Goal: Task Accomplishment & Management: Manage account settings

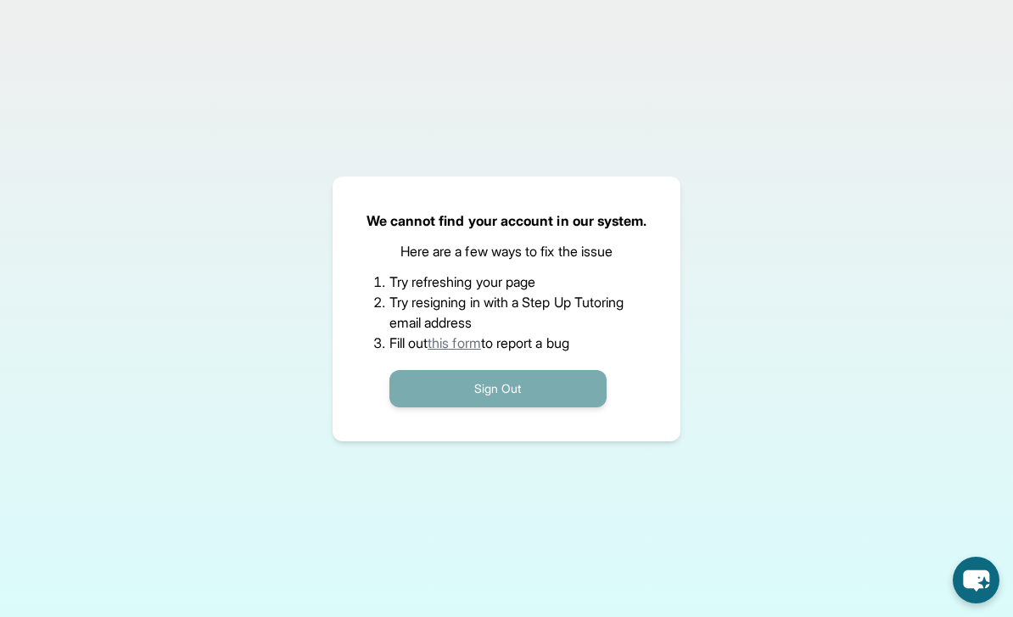
click at [532, 407] on button "Sign Out" at bounding box center [497, 388] width 217 height 37
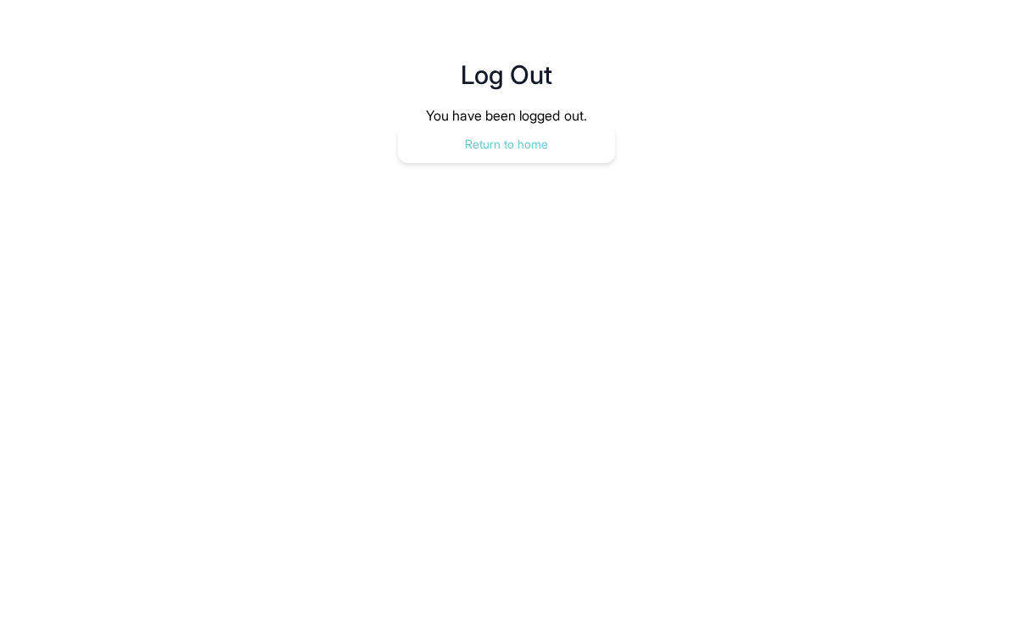
click at [578, 147] on button "Return to home" at bounding box center [506, 144] width 217 height 37
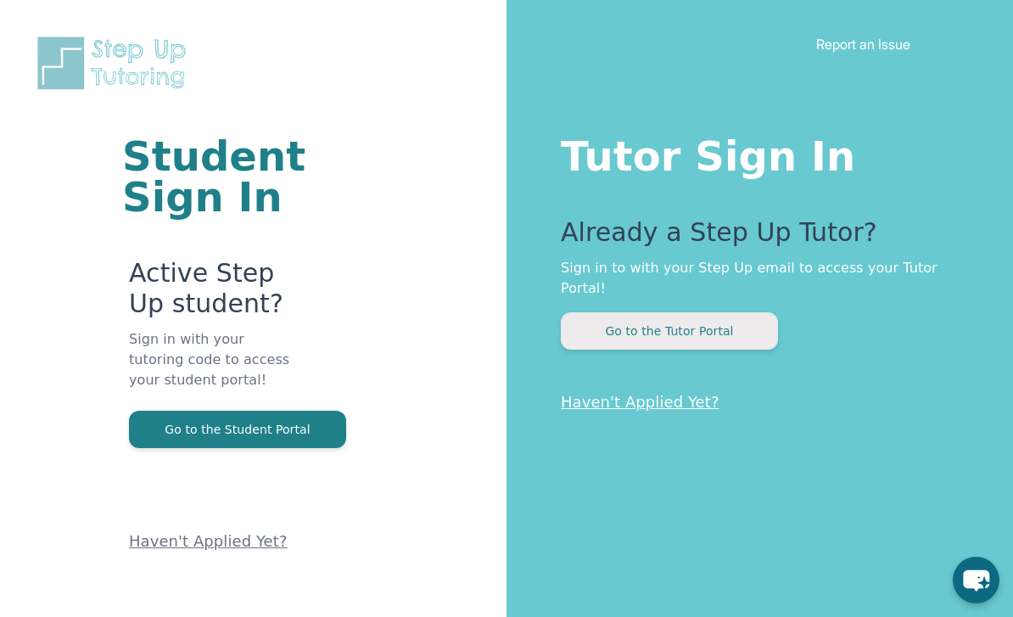
click at [602, 318] on button "Go to the Tutor Portal" at bounding box center [669, 330] width 217 height 37
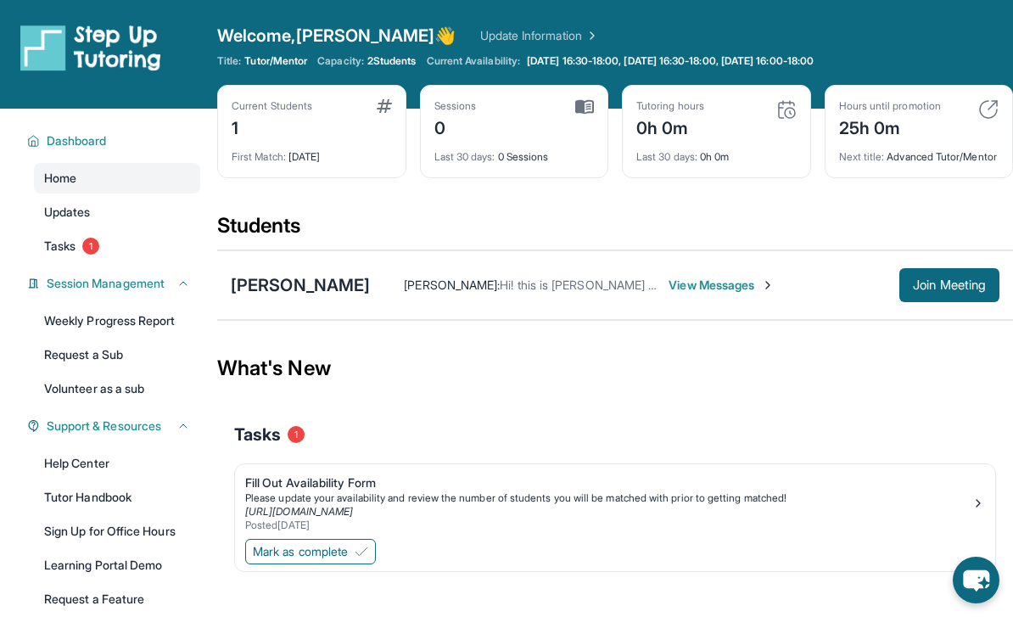
click at [668, 294] on span "View Messages" at bounding box center [721, 285] width 106 height 17
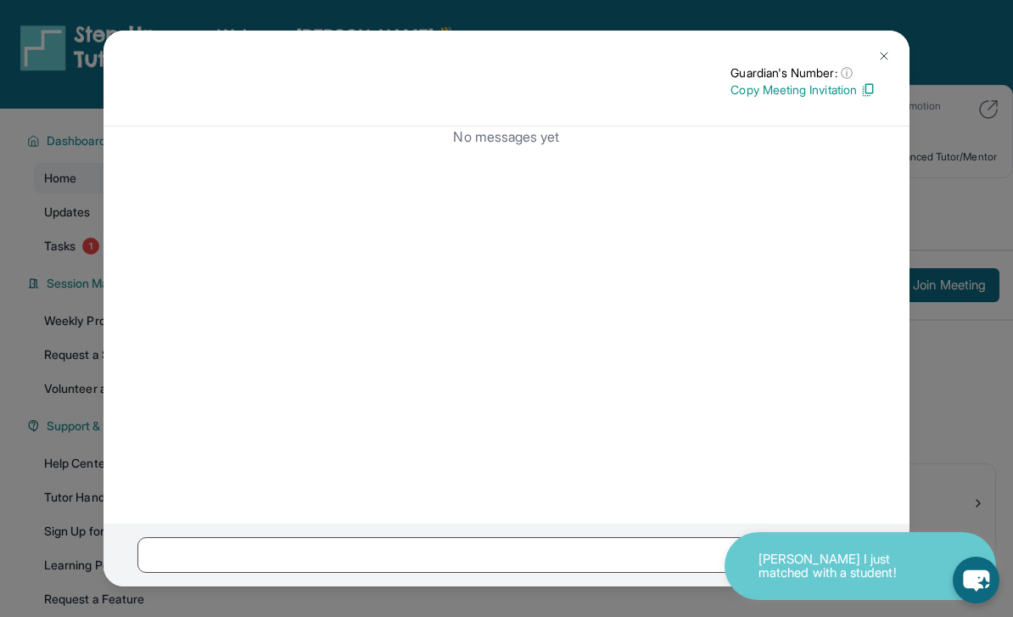
scroll to position [5, 0]
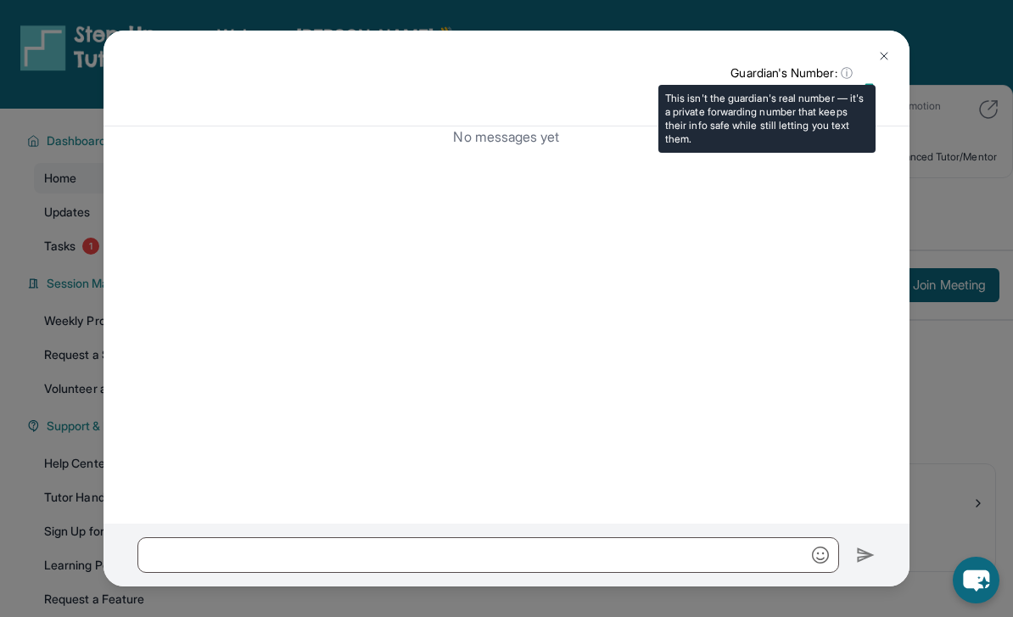
click at [845, 64] on span "ⓘ" at bounding box center [847, 72] width 12 height 17
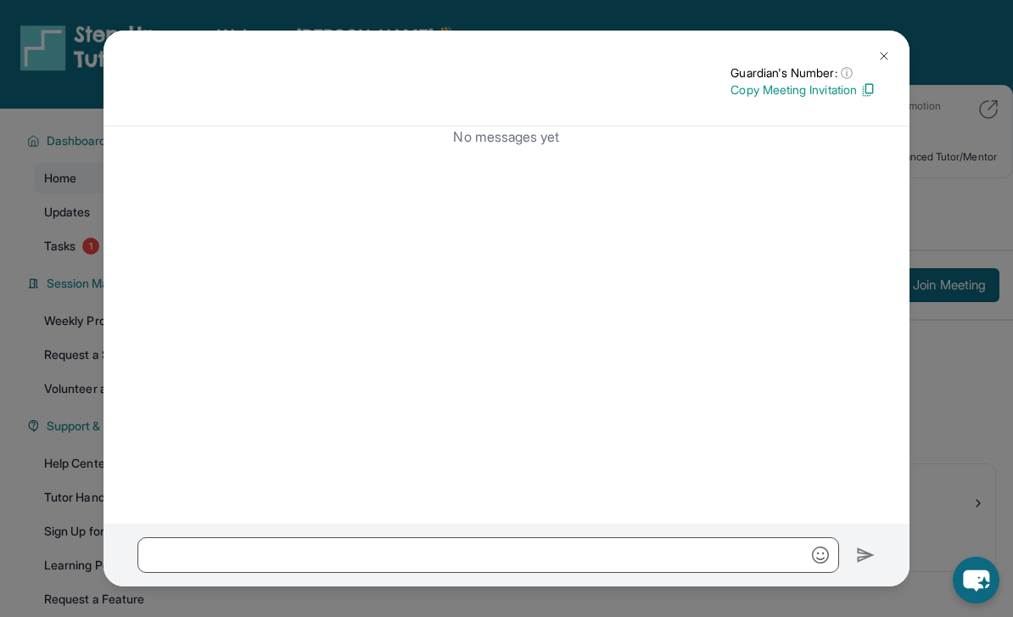
click at [879, 39] on button at bounding box center [884, 56] width 34 height 34
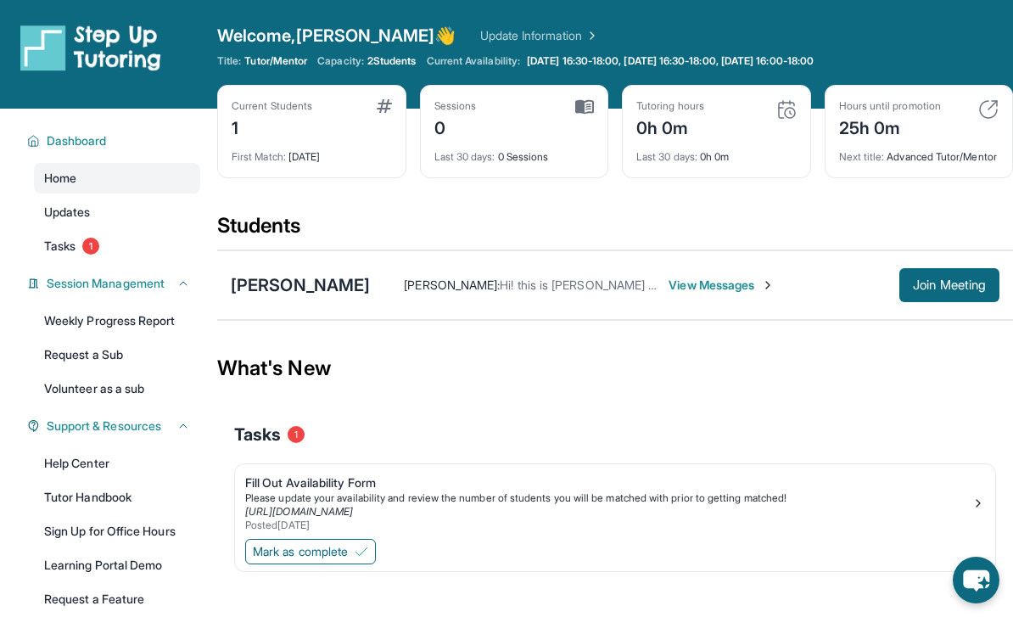
click at [691, 317] on div "Daniel Lee Angela Lee : Hi! this is angela daniel's mom View Messages Join Meet…" at bounding box center [615, 285] width 796 height 70
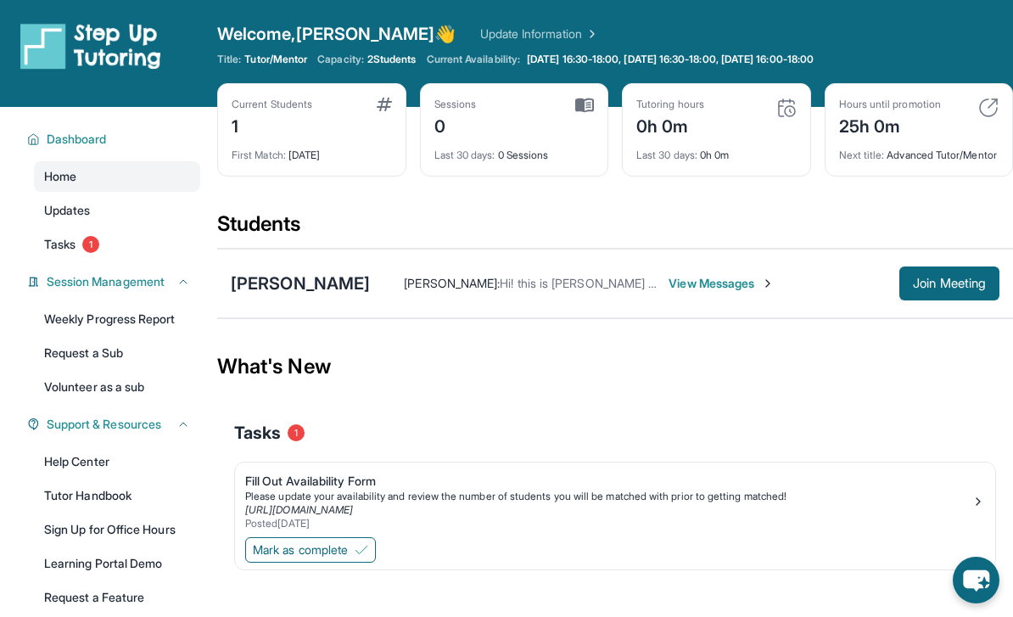
scroll to position [0, 0]
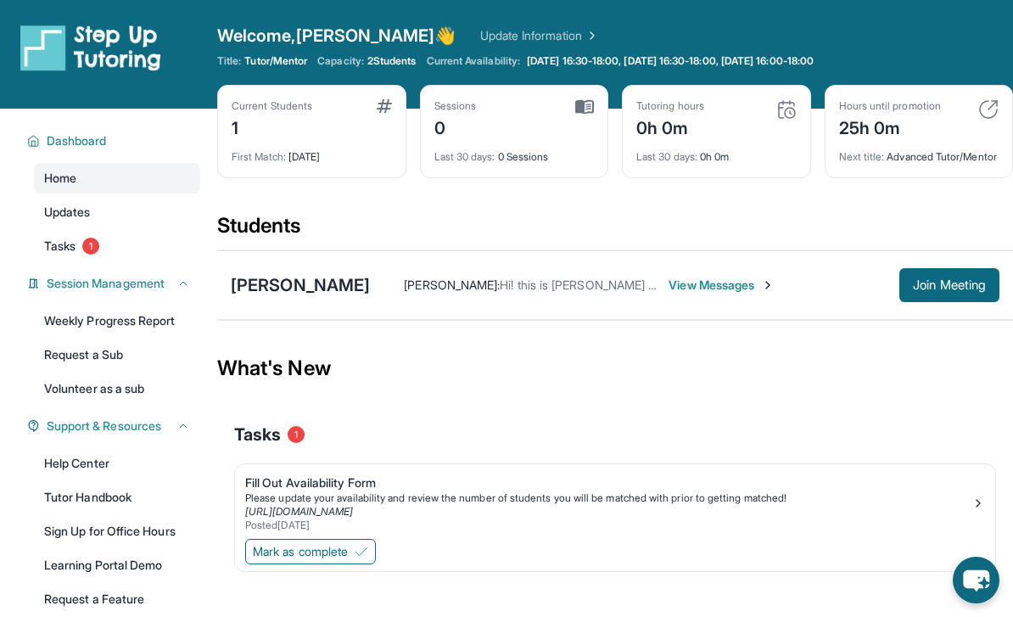
click at [389, 168] on div "Current Students 1 First Match : 1 day ago" at bounding box center [311, 131] width 189 height 93
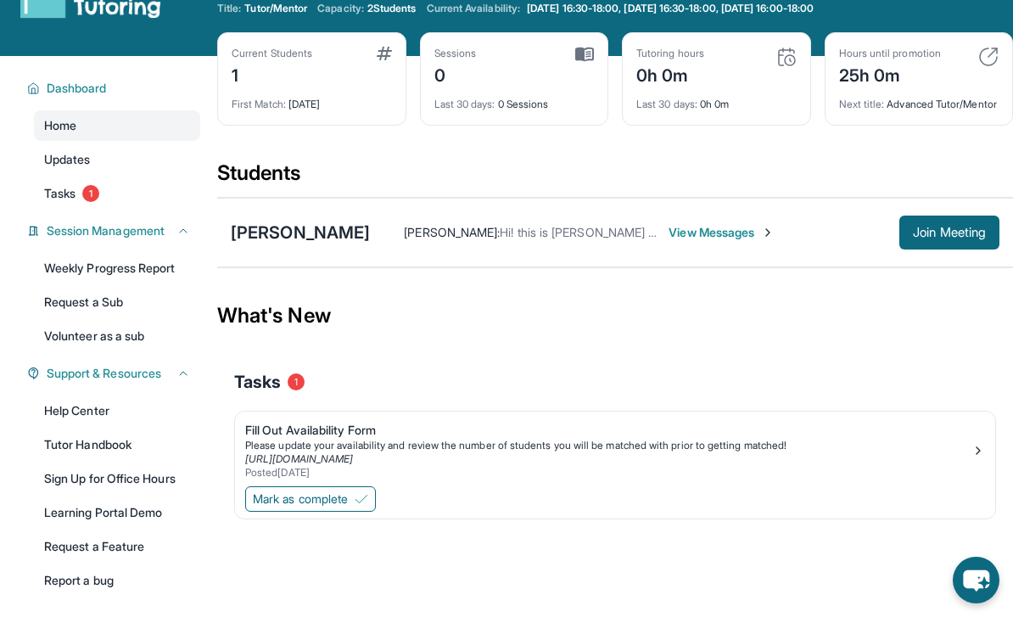
scroll to position [53, 0]
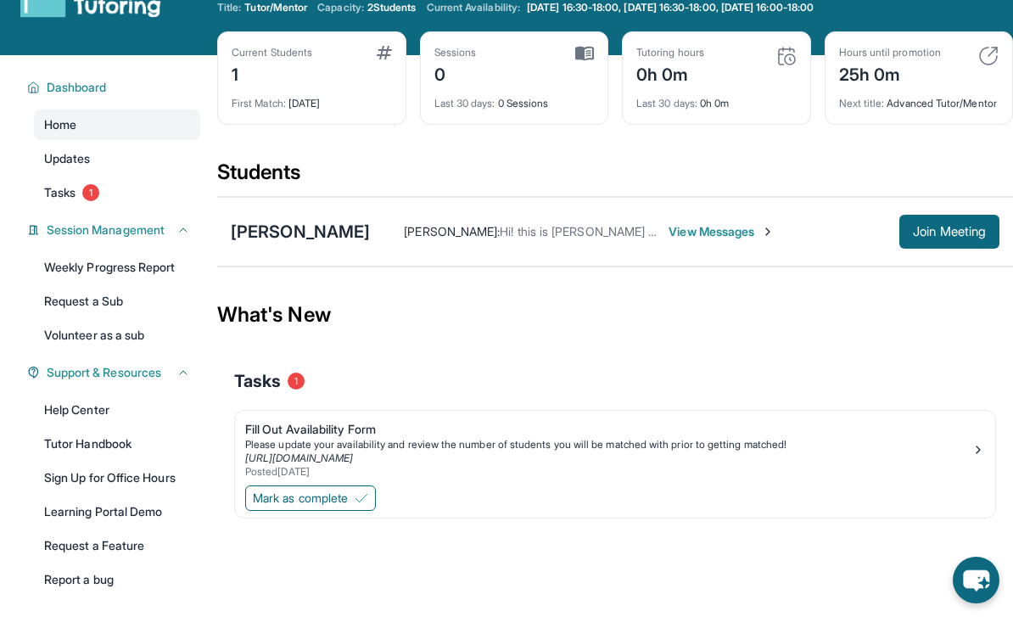
click at [668, 240] on span "View Messages" at bounding box center [721, 231] width 106 height 17
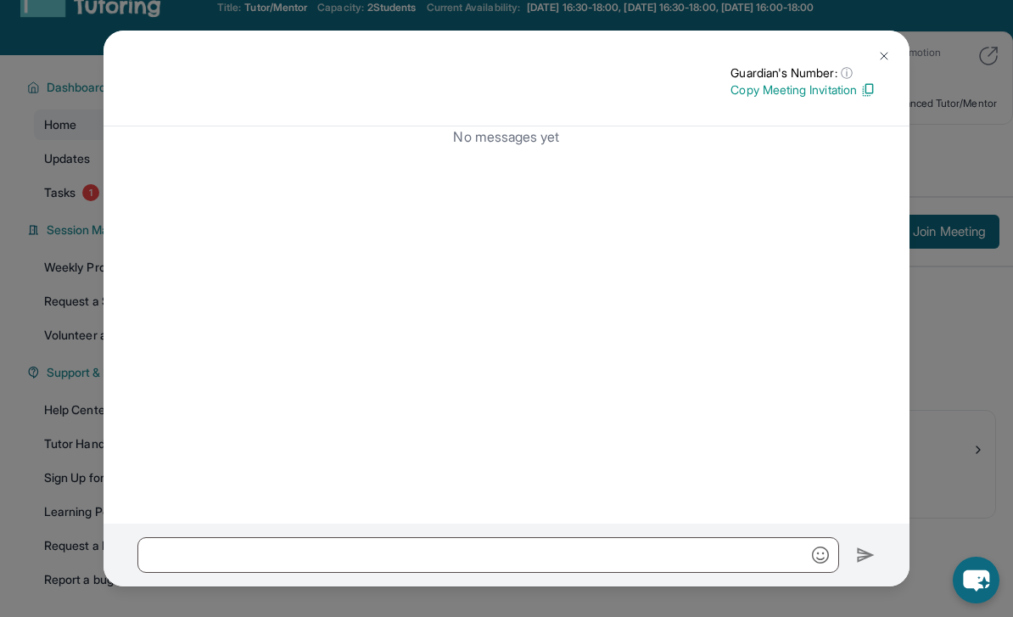
scroll to position [5, 0]
click at [0, 109] on div "Guardian's Number: ⓘ This isn't the guardian's real number — it's a private for…" at bounding box center [506, 308] width 1013 height 617
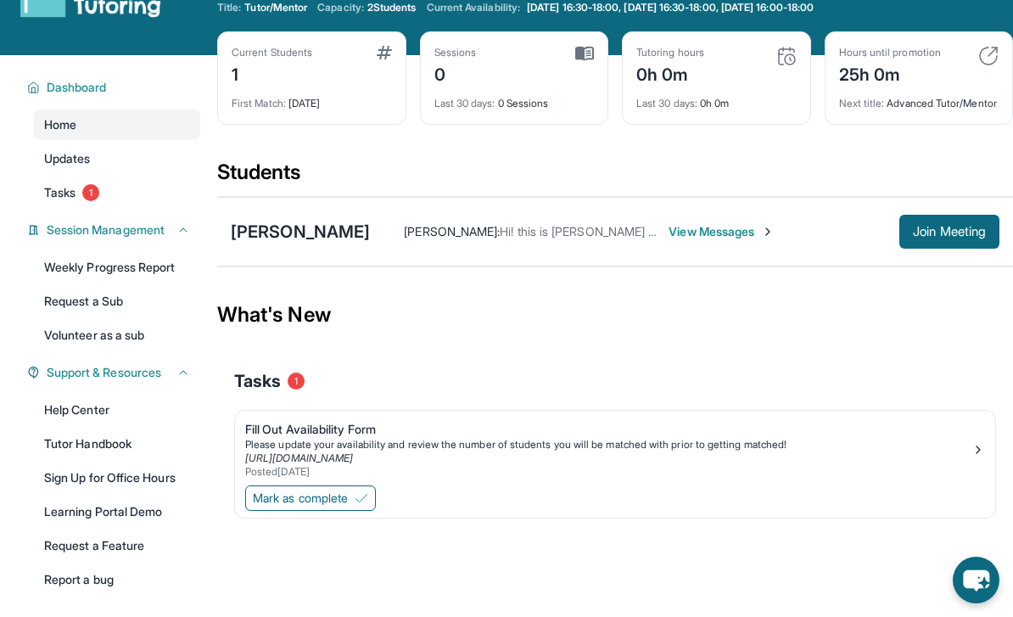
click at [674, 559] on div at bounding box center [615, 542] width 762 height 34
click at [662, 583] on div "Open sidebar Welcome, Esha 👋 Update Information Title: Tutor/Mentor Capacity: 2…" at bounding box center [506, 265] width 1013 height 636
click at [274, 393] on span "Tasks" at bounding box center [257, 381] width 47 height 24
click at [507, 238] on span "Hi! this is angela daniel's mom" at bounding box center [588, 231] width 176 height 14
drag, startPoint x: 805, startPoint y: 269, endPoint x: 797, endPoint y: 268, distance: 8.5
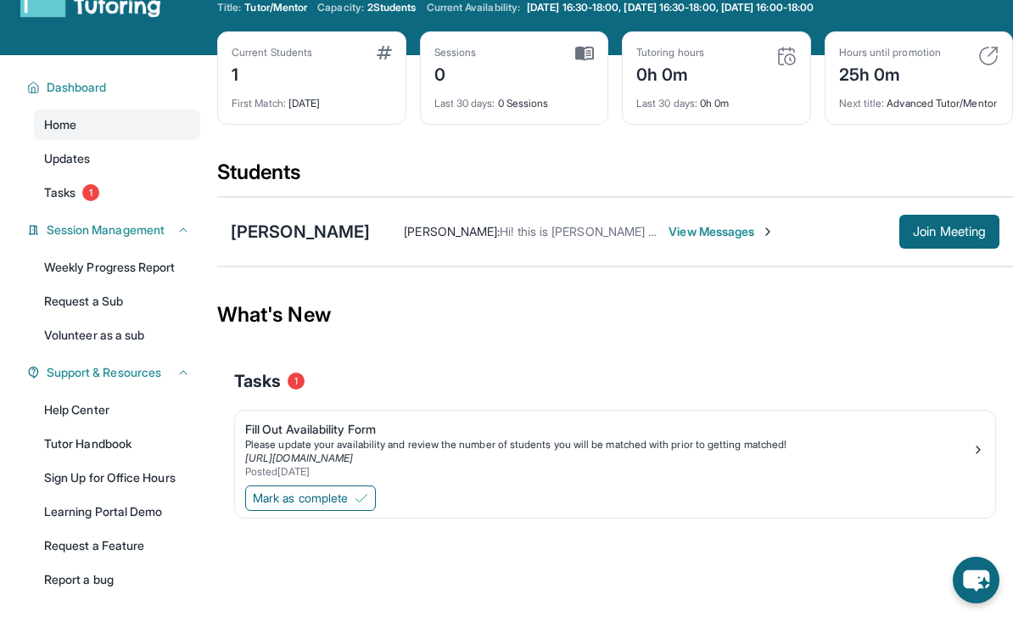
click at [805, 266] on div "Daniel Lee Angela Lee : Hi! this is angela daniel's mom View Messages Join Meet…" at bounding box center [615, 232] width 796 height 70
click at [660, 249] on div "Angela Lee : Hi! this is angela daniel's mom View Messages Join Meeting" at bounding box center [684, 232] width 629 height 34
click at [516, 228] on div "Angela Lee : Hi! this is angela daniel's mom View Messages Join Meeting" at bounding box center [684, 232] width 629 height 34
drag, startPoint x: 596, startPoint y: 271, endPoint x: 637, endPoint y: 270, distance: 41.6
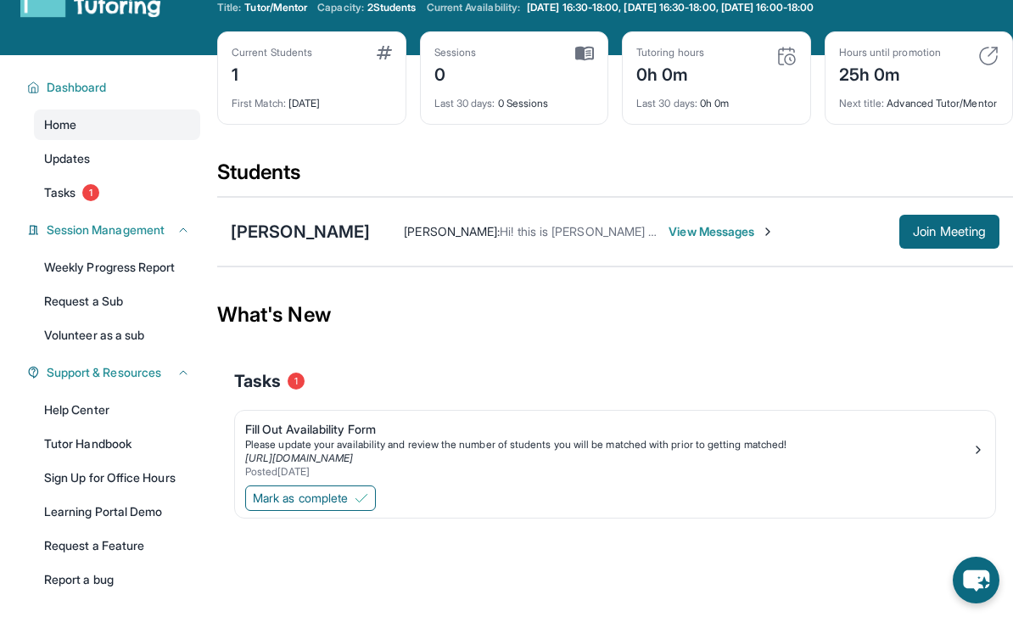
click at [637, 266] on div "Daniel Lee Angela Lee : Hi! this is angela daniel's mom View Messages Join Meet…" at bounding box center [615, 232] width 796 height 70
click at [115, 186] on link "Tasks 1" at bounding box center [117, 192] width 166 height 31
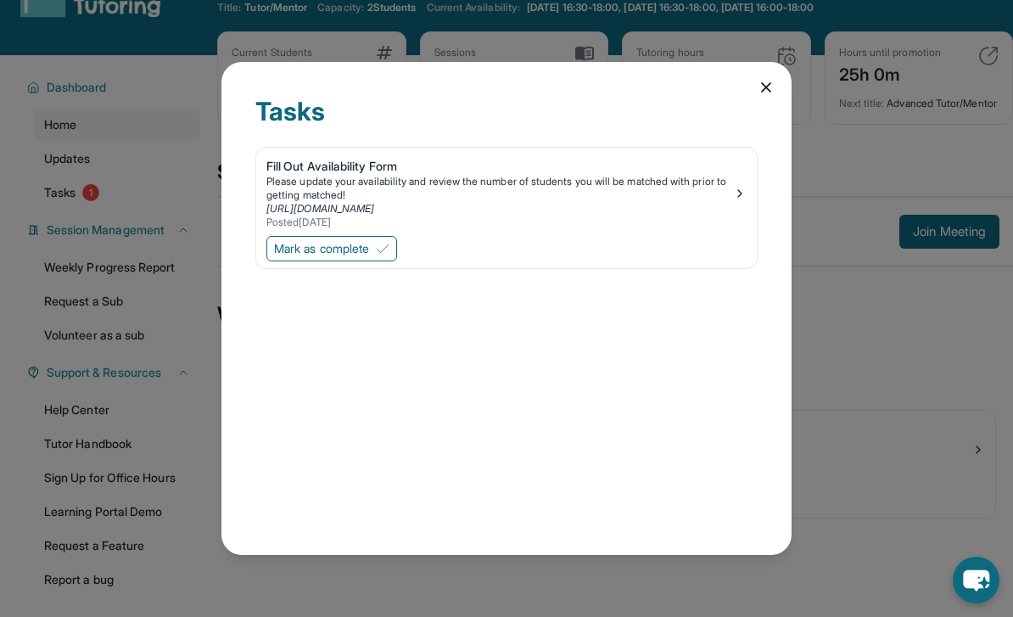
click at [820, 260] on div "Tasks Fill Out Availability Form Please update your availability and review the…" at bounding box center [506, 308] width 1013 height 617
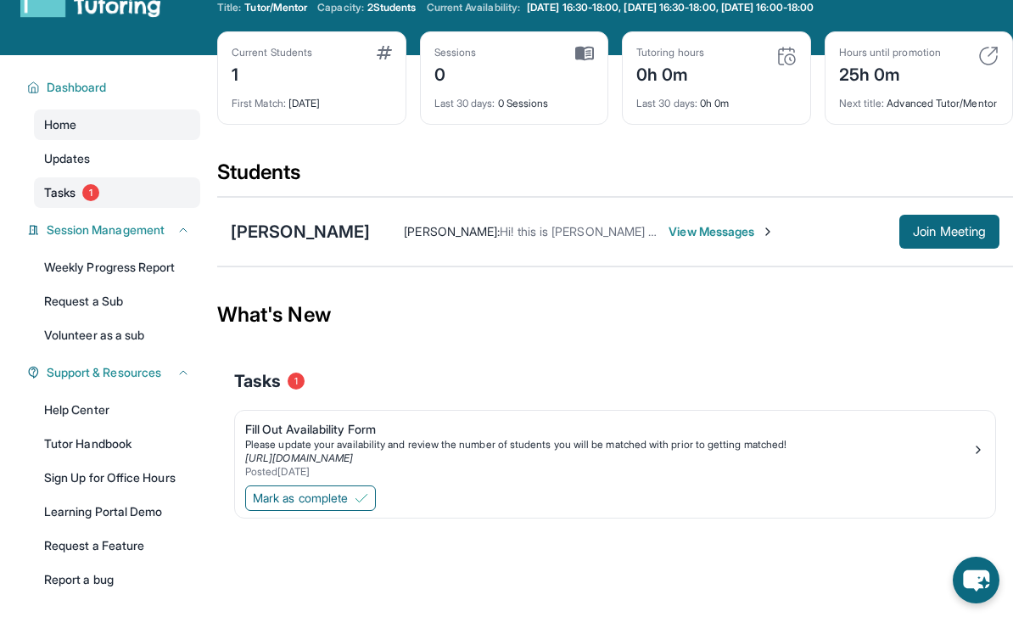
click at [69, 199] on span "Tasks" at bounding box center [59, 192] width 31 height 17
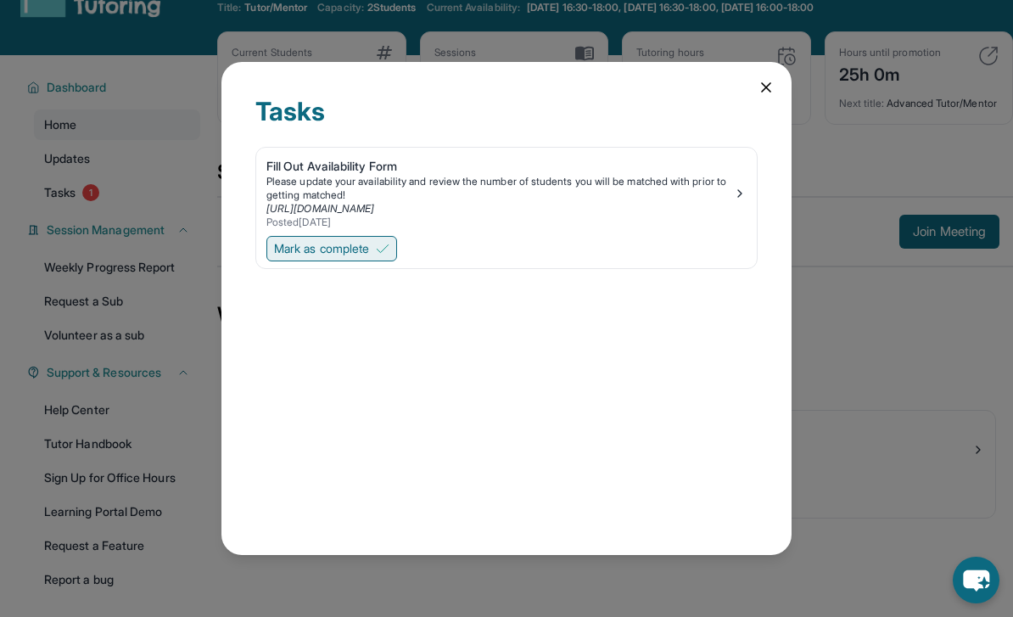
click at [377, 236] on button "Mark as complete" at bounding box center [331, 248] width 131 height 25
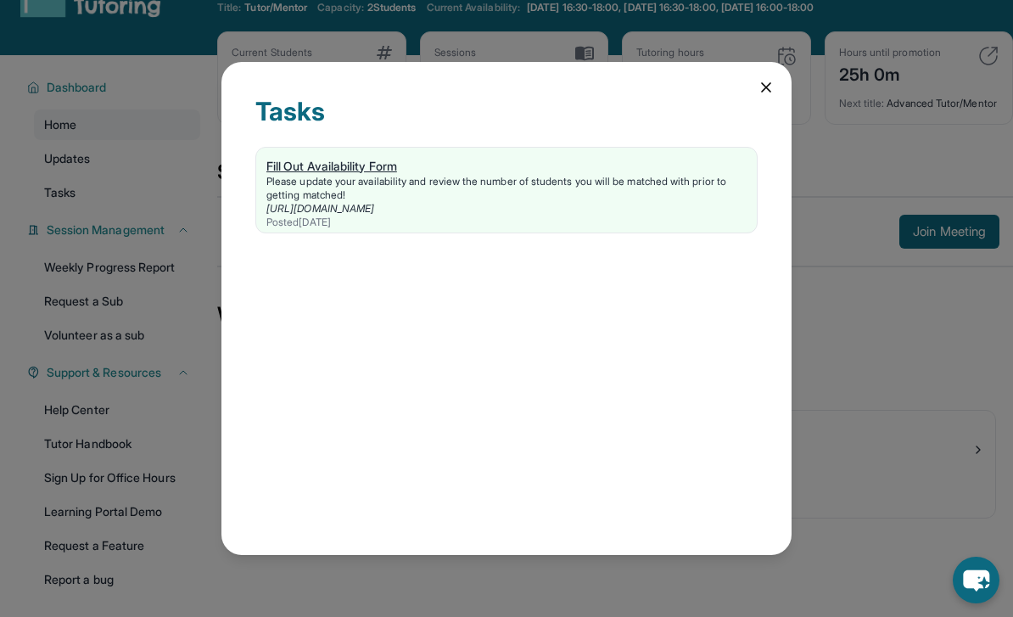
click at [357, 202] on link "https://form.stepuptutoring.org/31ymZj" at bounding box center [320, 208] width 108 height 13
click at [767, 83] on icon at bounding box center [766, 87] width 8 height 8
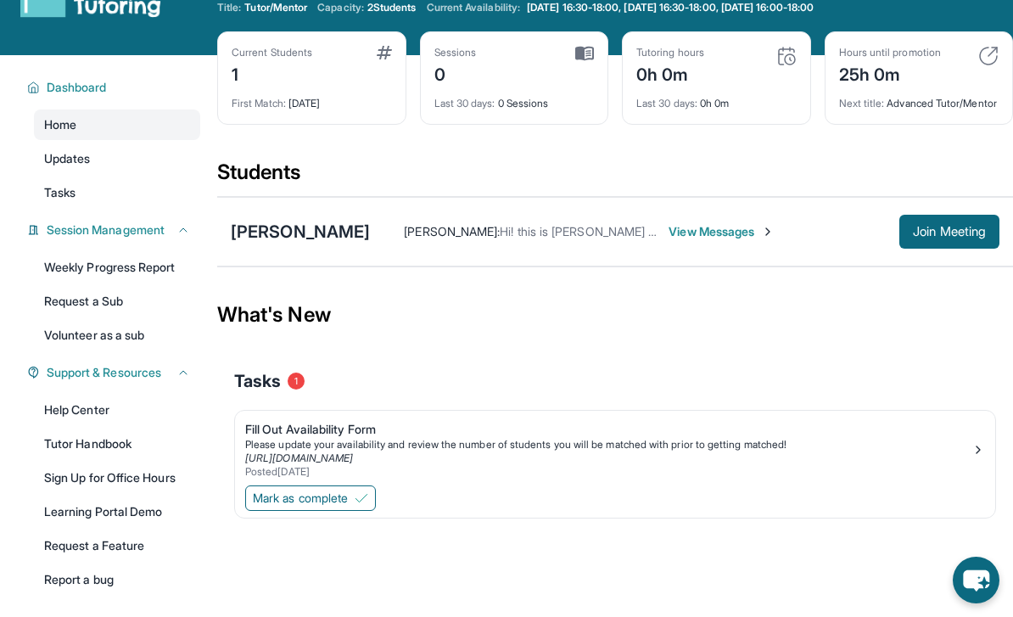
click at [484, 92] on div "Last 30 days : 0 Sessions" at bounding box center [514, 99] width 160 height 24
click at [287, 37] on div "Current Students 1 First Match : 1 day ago" at bounding box center [311, 77] width 189 height 93
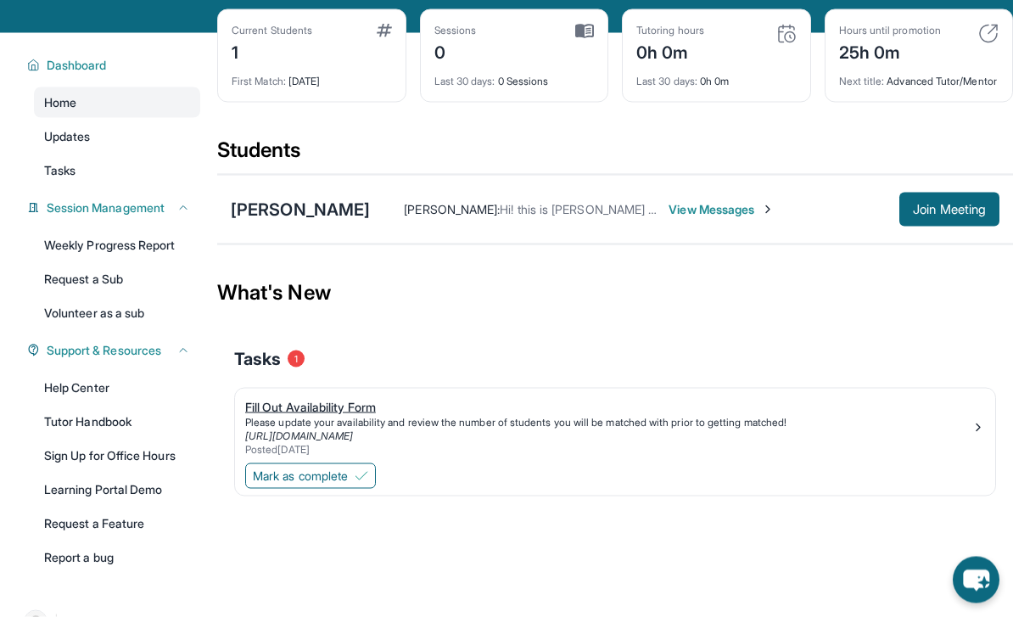
scroll to position [109, 0]
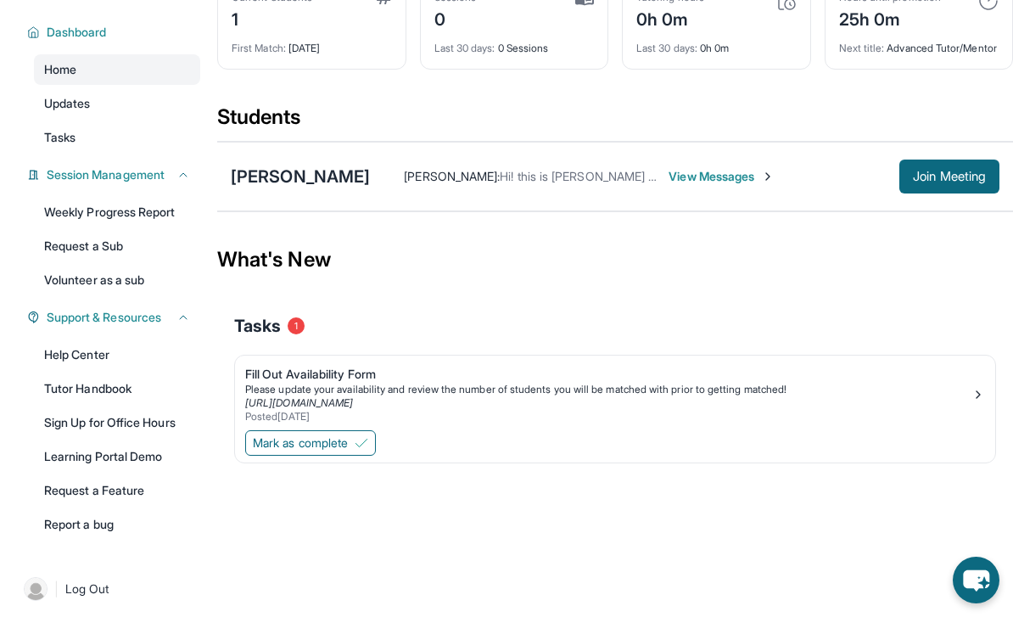
click at [267, 335] on span "Tasks" at bounding box center [257, 326] width 47 height 24
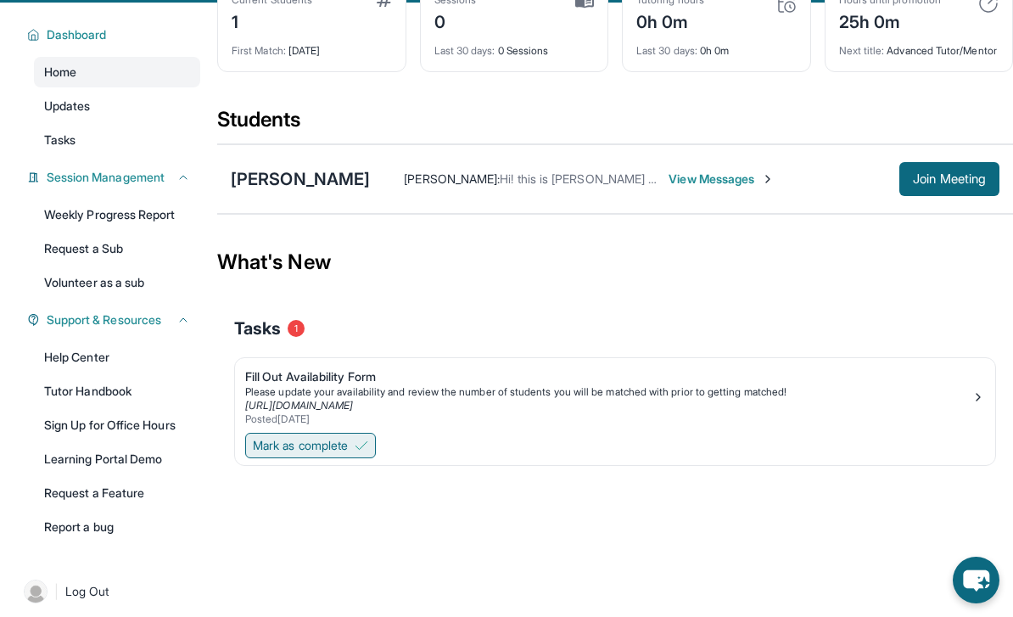
click at [330, 450] on button "Mark as complete" at bounding box center [310, 445] width 131 height 25
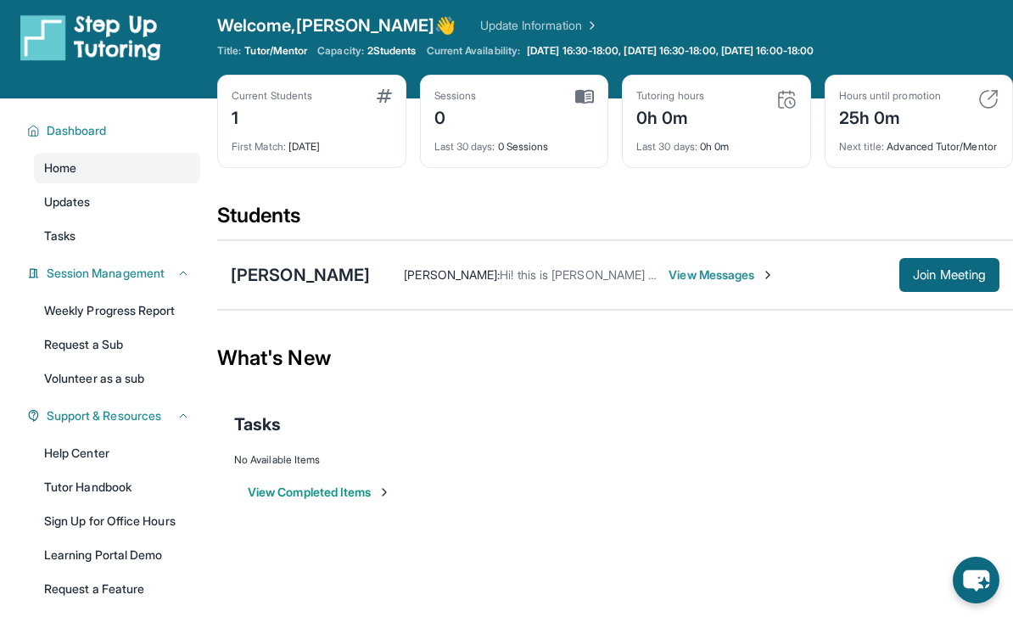
scroll to position [0, 0]
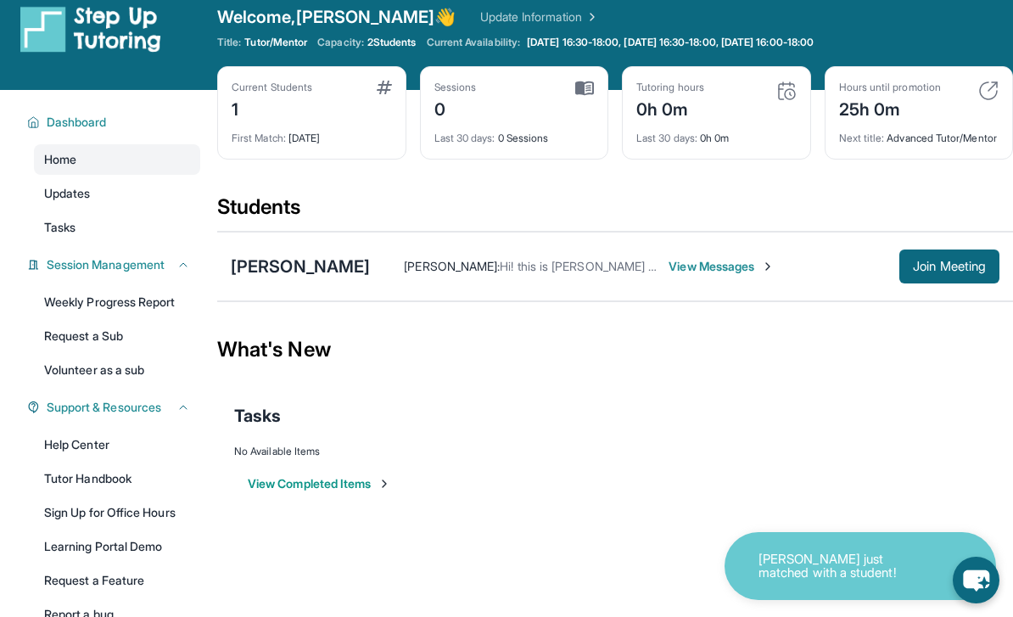
scroll to position [19, 0]
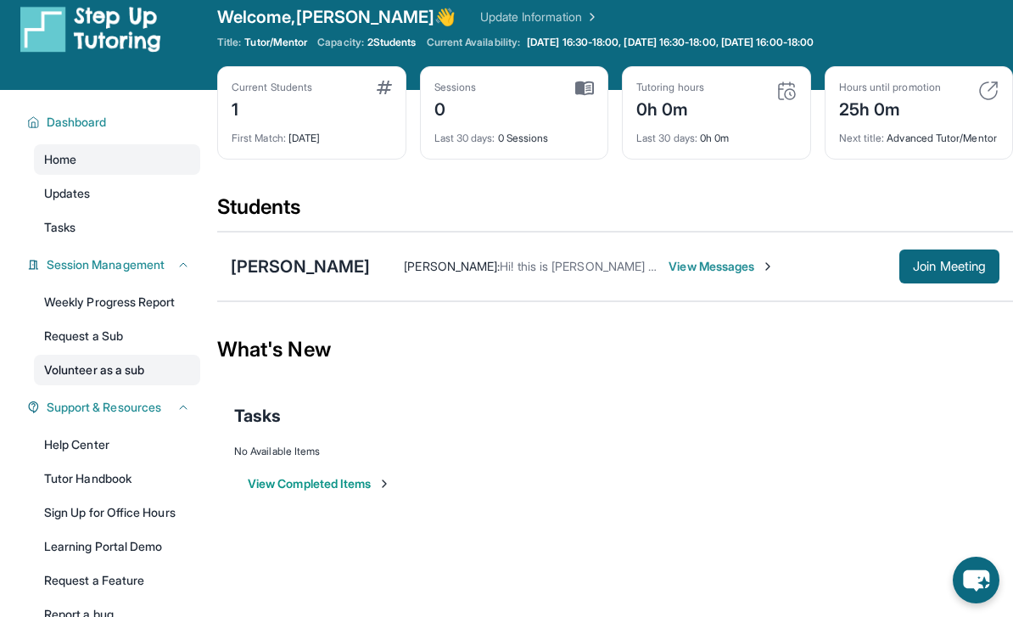
click at [123, 363] on link "Volunteer as a sub" at bounding box center [117, 370] width 166 height 31
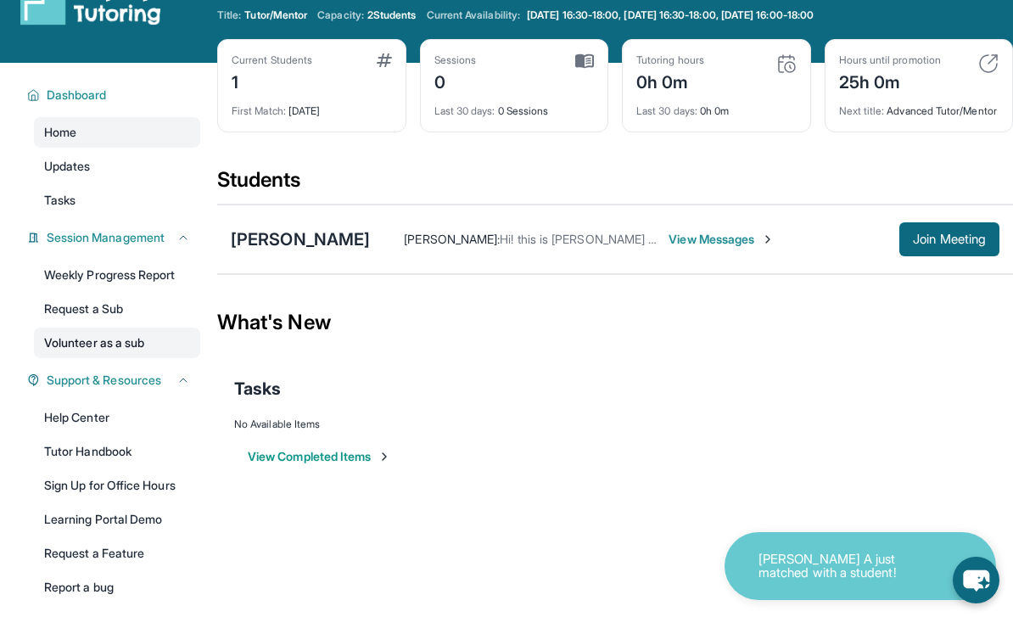
click at [104, 333] on link "Volunteer as a sub" at bounding box center [117, 342] width 166 height 31
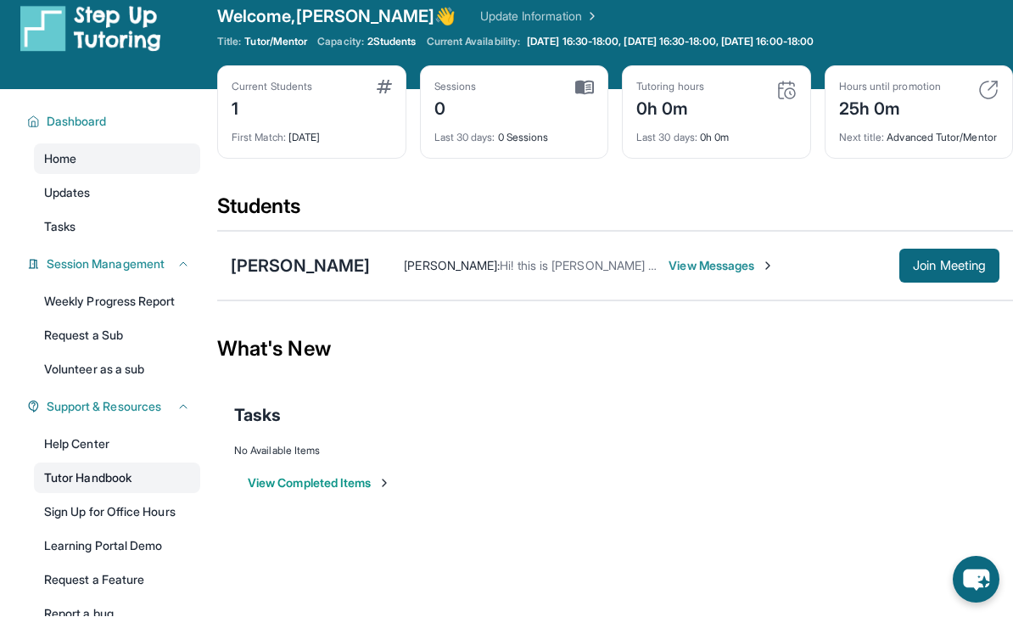
scroll to position [13, 0]
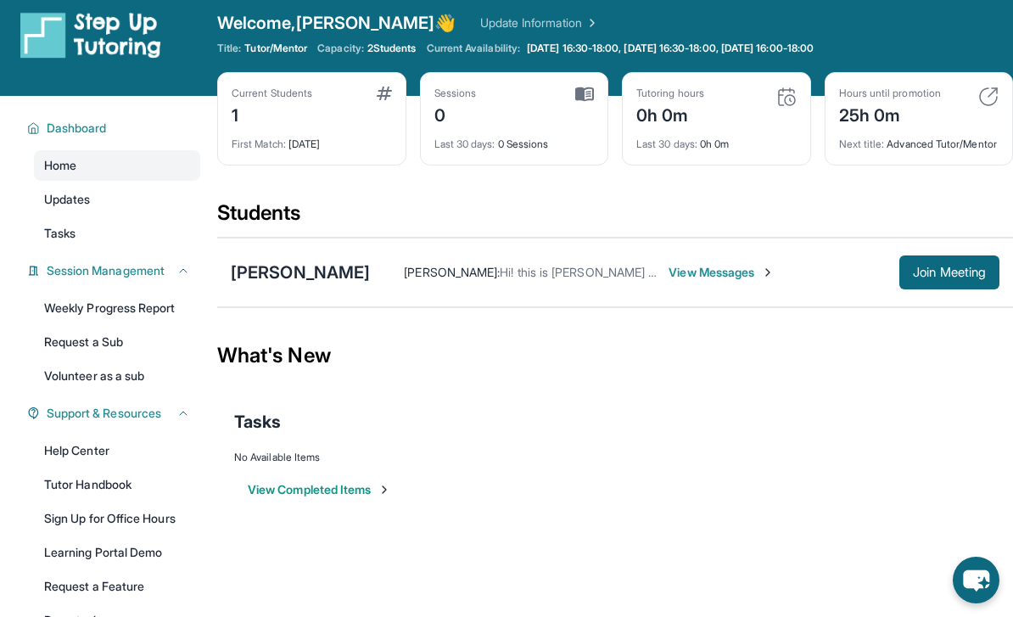
click at [500, 279] on span "Hi! this is angela daniel's mom" at bounding box center [588, 272] width 176 height 14
click at [387, 289] on div "Angela Lee : Hi! this is angela daniel's mom View Messages Join Meeting" at bounding box center [684, 272] width 629 height 34
click at [370, 281] on div "Angela Lee : Hi! this is angela daniel's mom View Messages" at bounding box center [634, 272] width 529 height 17
click at [219, 294] on div "Daniel Lee Angela Lee : Hi! this is angela daniel's mom View Messages Join Meet…" at bounding box center [615, 273] width 796 height 70
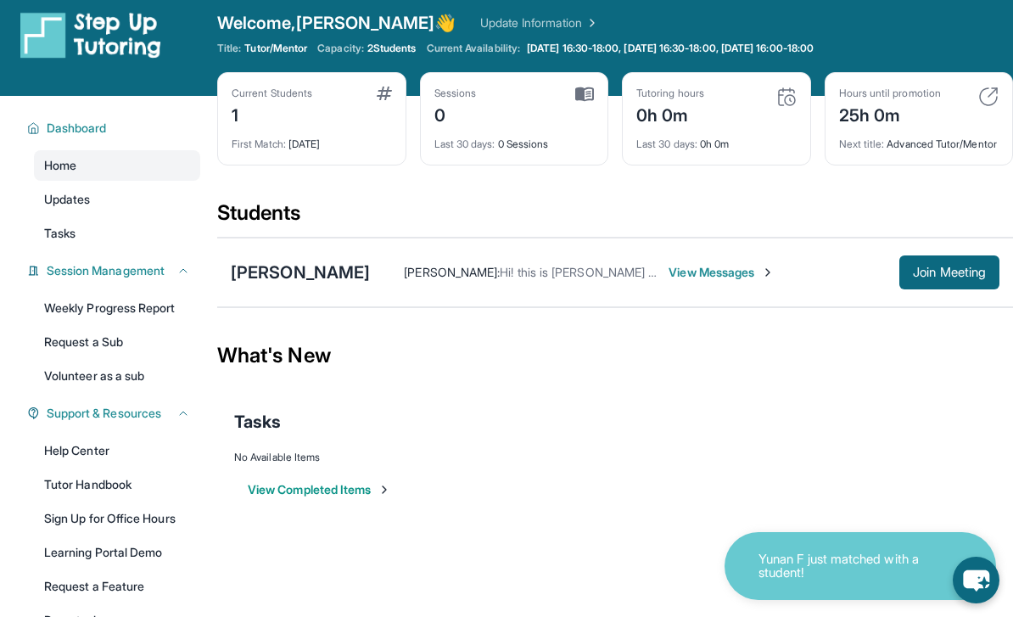
click at [761, 279] on img at bounding box center [768, 273] width 14 height 14
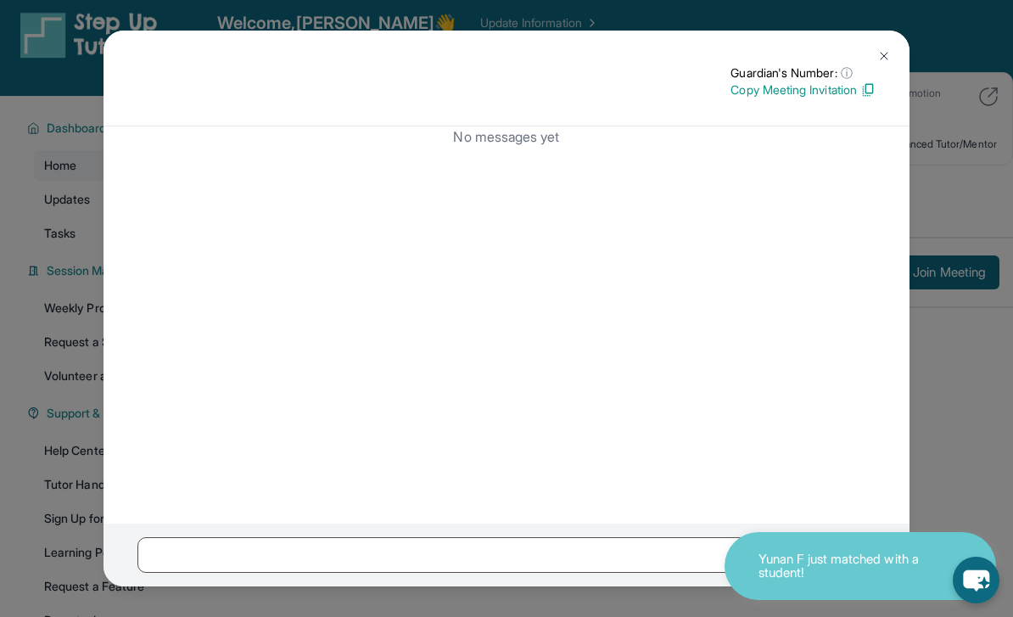
scroll to position [5, 0]
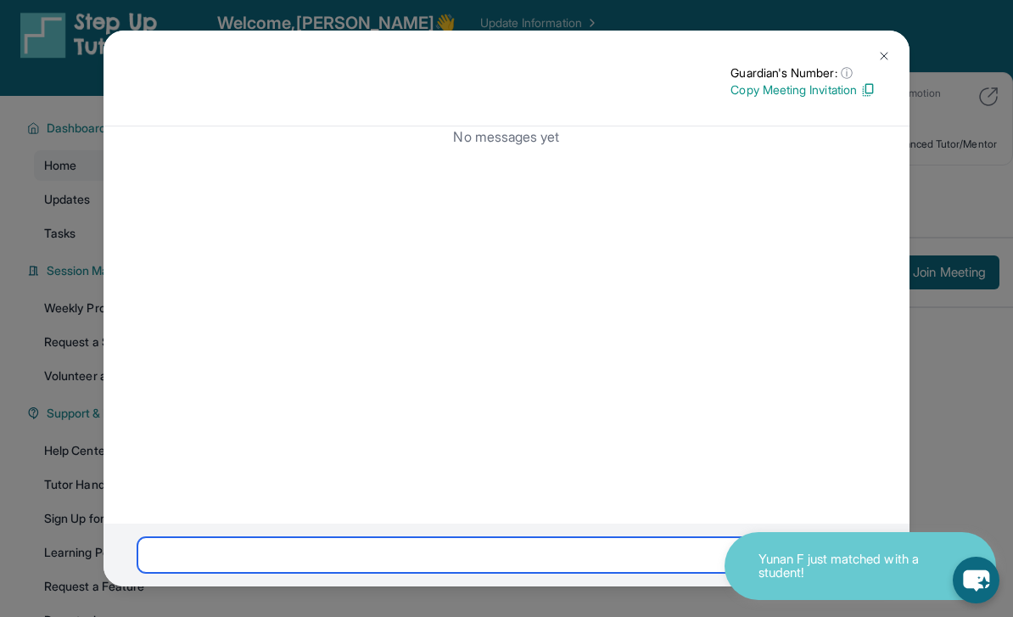
click at [676, 604] on html "Open sidebar Welcome, Esha 👋 Update Information Title: Tutor/Mentor Capacity: 2…" at bounding box center [506, 295] width 1013 height 617
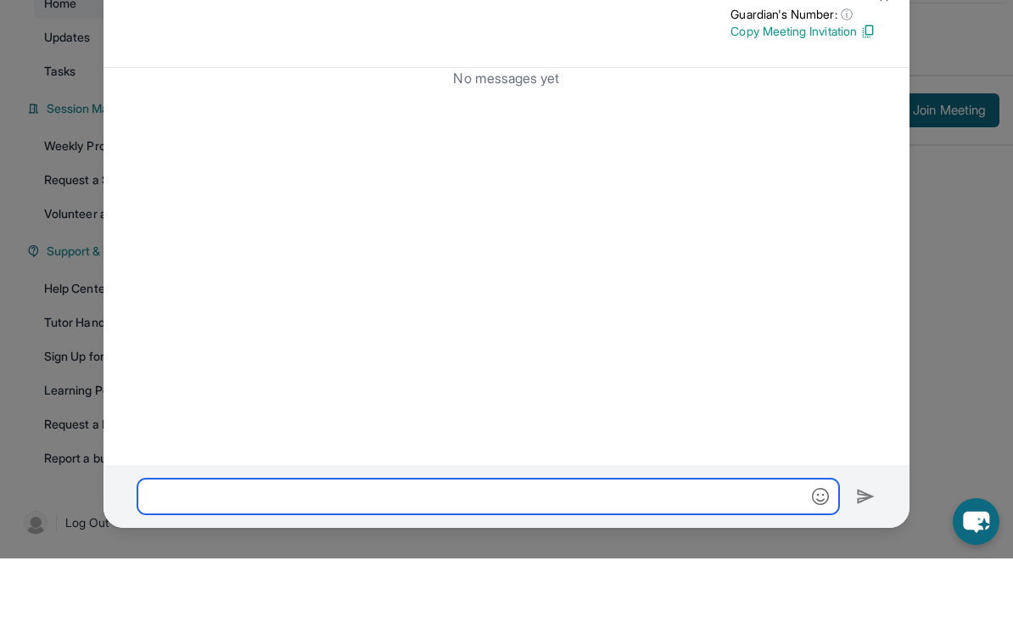
scroll to position [0, 0]
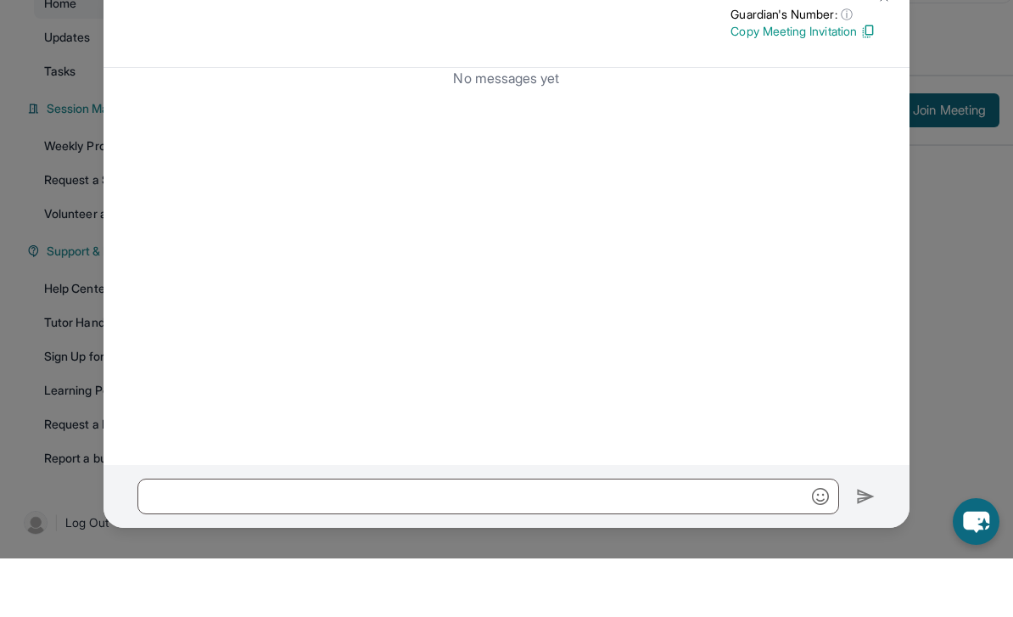
click at [1012, 165] on div "Guardian's Number: ⓘ This isn't the guardian's real number — it's a private for…" at bounding box center [506, 308] width 1013 height 617
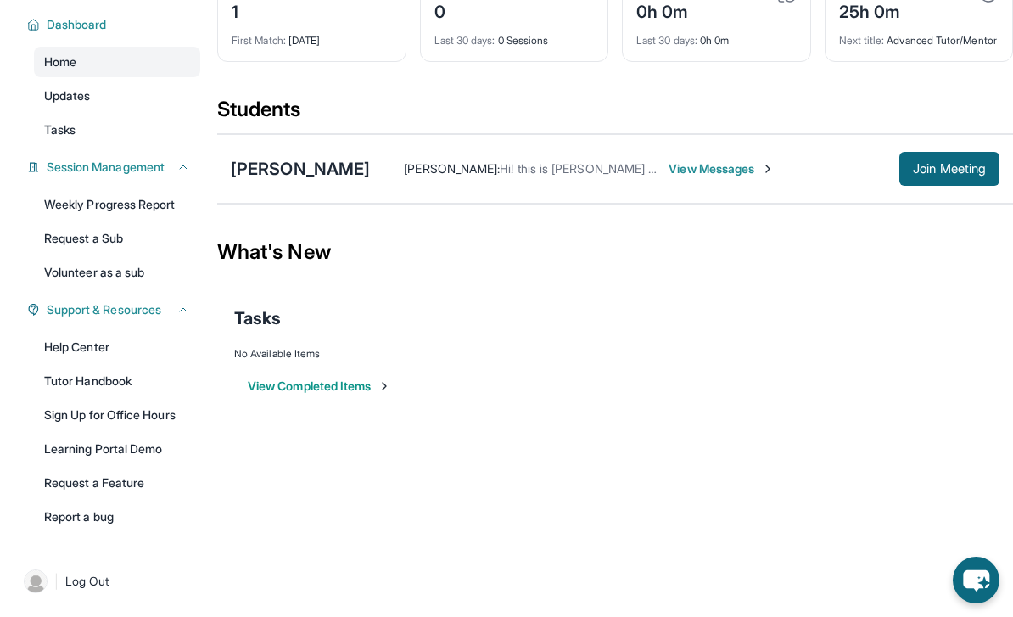
click at [788, 361] on div "View Completed Items" at bounding box center [615, 386] width 762 height 51
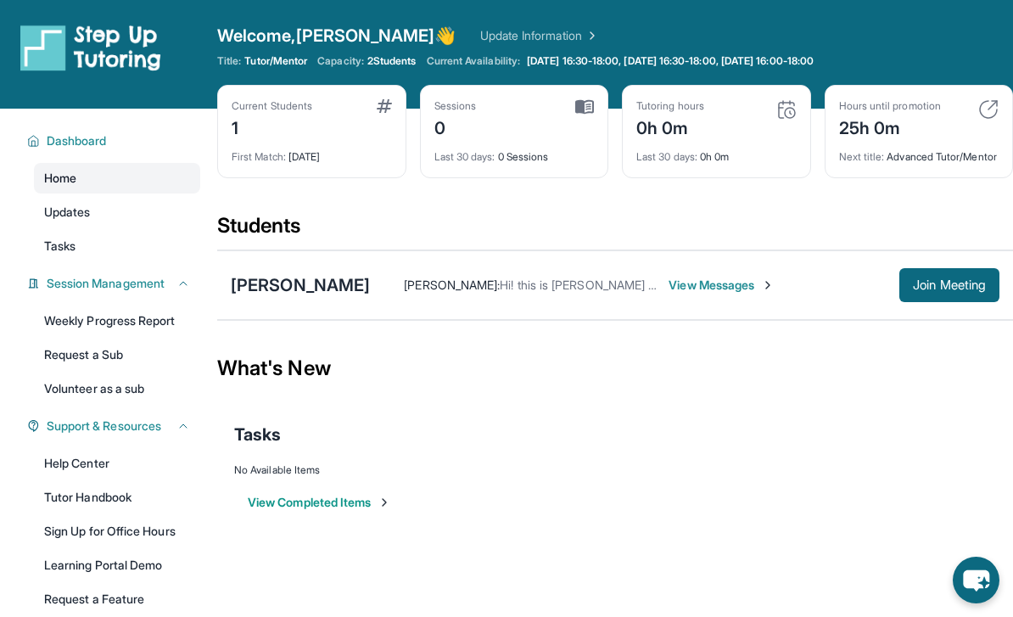
click at [49, 163] on link "Home" at bounding box center [117, 178] width 166 height 31
click at [55, 145] on span "Dashboard" at bounding box center [77, 140] width 60 height 17
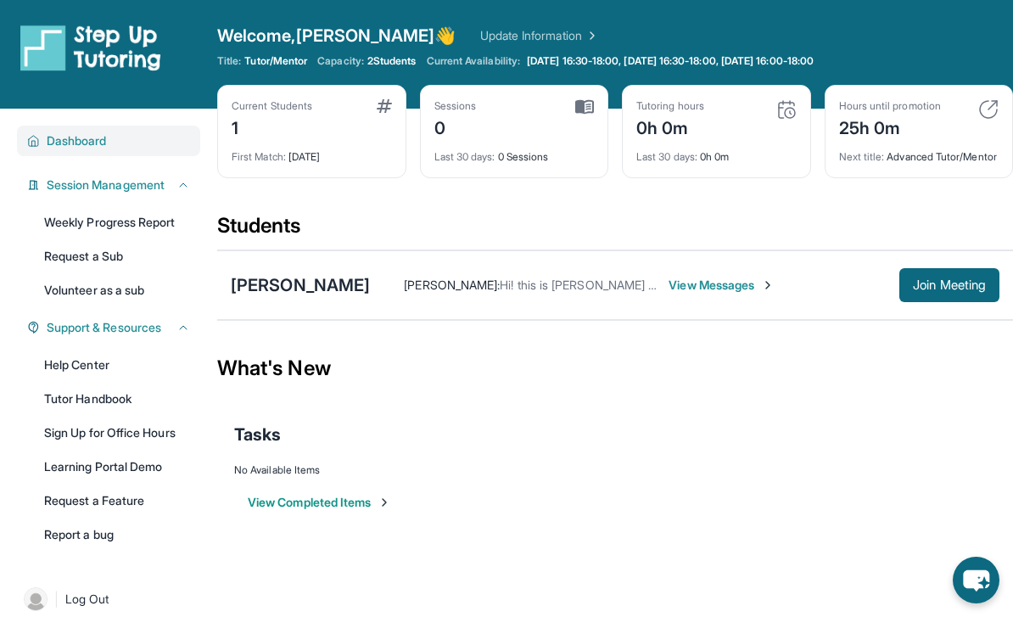
click at [59, 145] on span "Dashboard" at bounding box center [77, 140] width 60 height 17
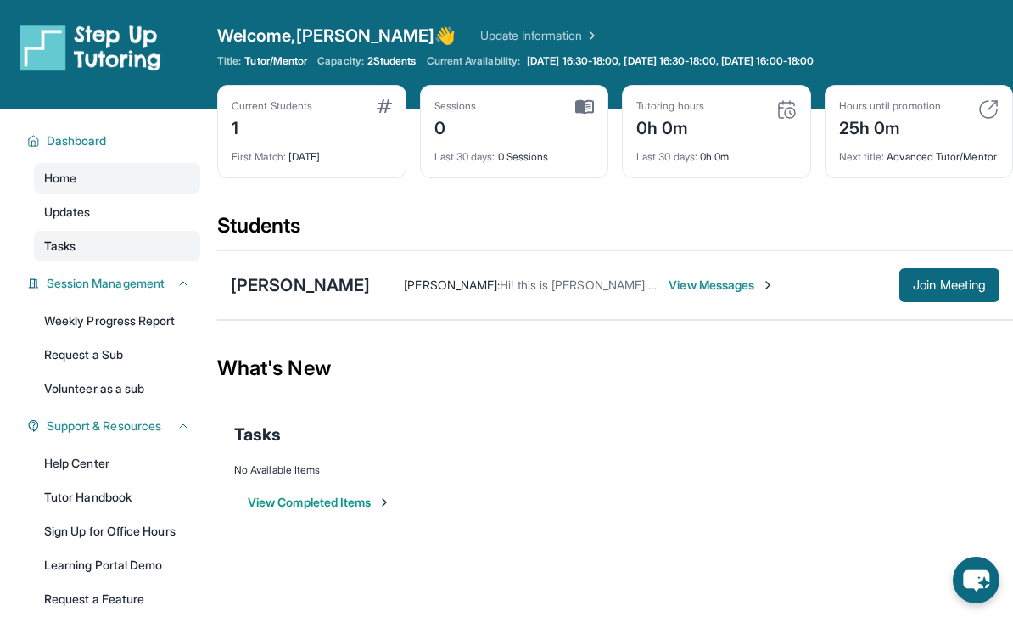
click at [115, 250] on link "Tasks" at bounding box center [117, 246] width 166 height 31
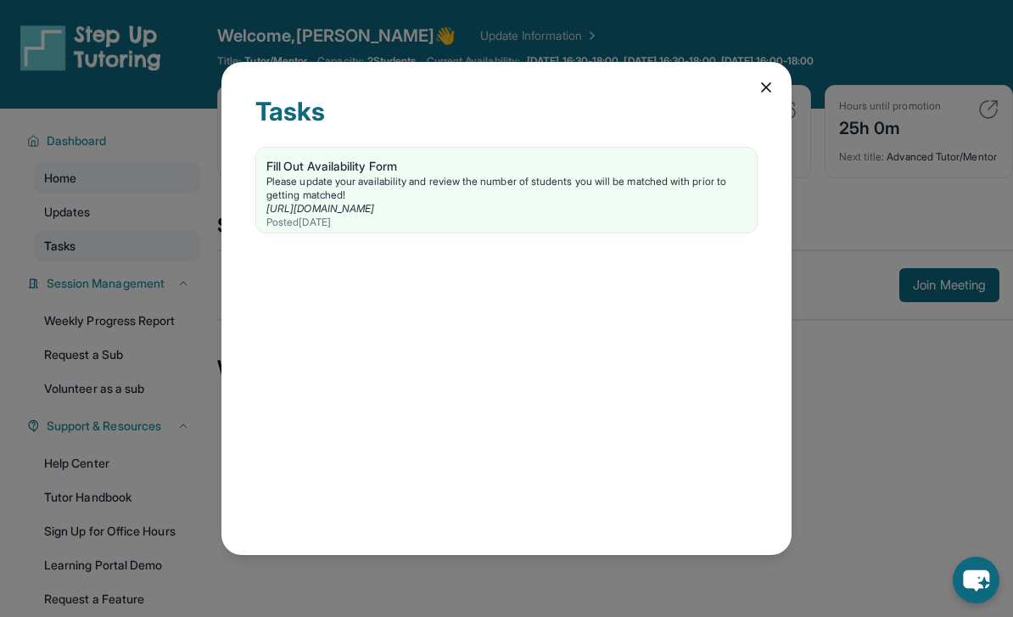
click at [115, 250] on div "Tasks Fill Out Availability Form Please update your availability and review the…" at bounding box center [506, 308] width 1013 height 617
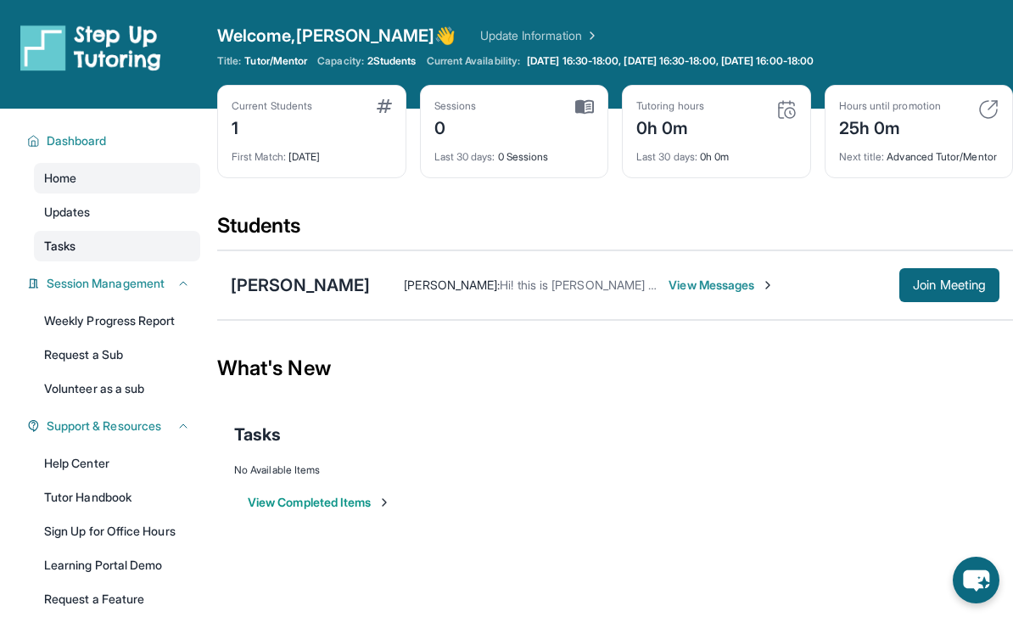
click at [115, 250] on link "Tasks" at bounding box center [117, 246] width 166 height 31
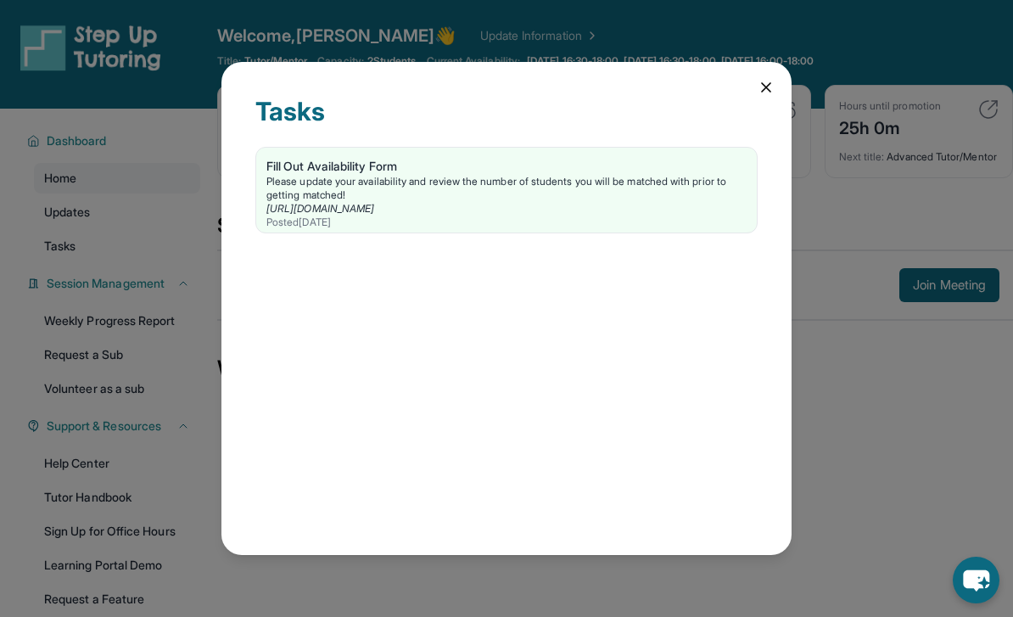
click at [110, 219] on div "Tasks Fill Out Availability Form Please update your availability and review the…" at bounding box center [506, 308] width 1013 height 617
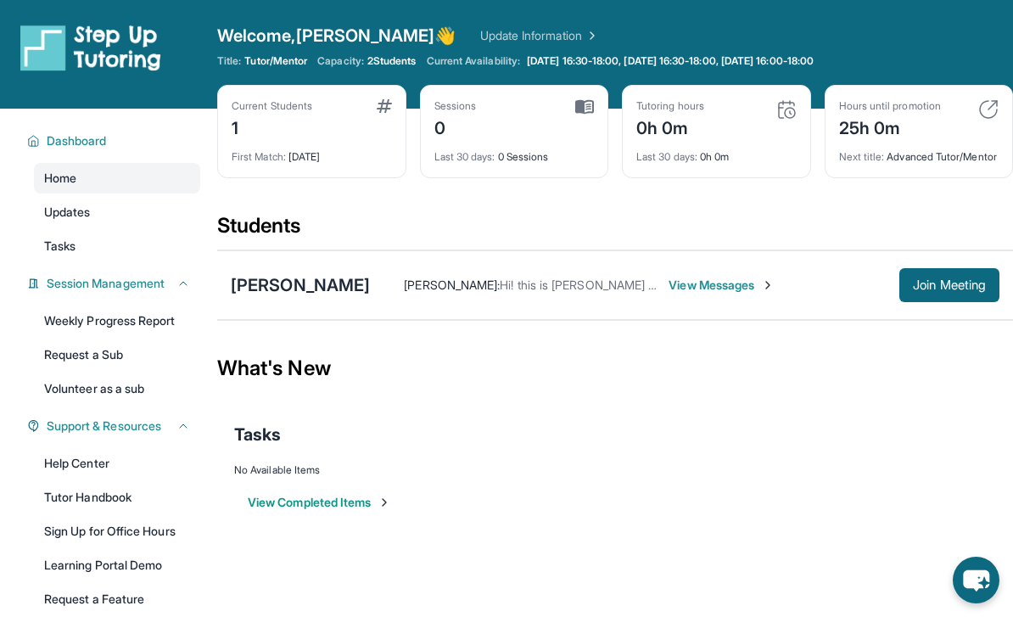
click at [110, 219] on link "Updates" at bounding box center [117, 212] width 166 height 31
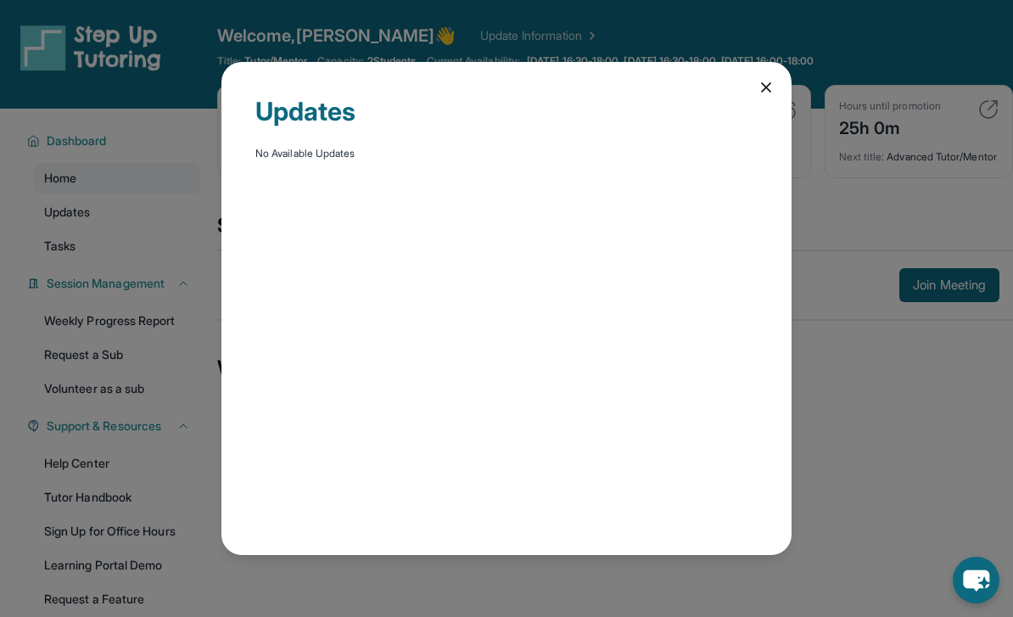
click at [110, 219] on div "Updates No Available Updates" at bounding box center [506, 308] width 1013 height 617
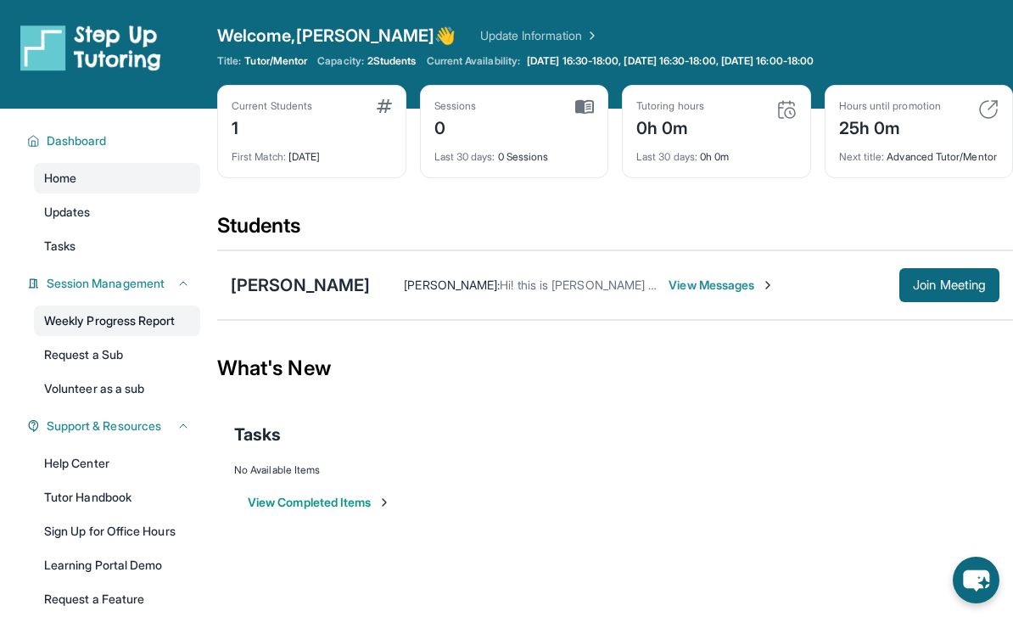
click at [100, 316] on link "Weekly Progress Report" at bounding box center [117, 320] width 166 height 31
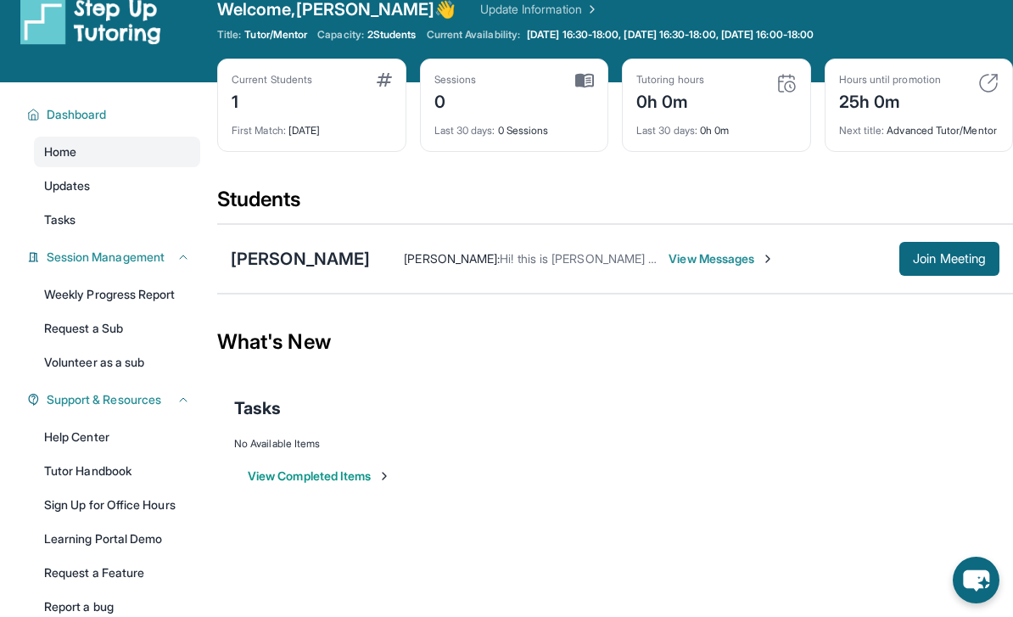
scroll to position [29, 0]
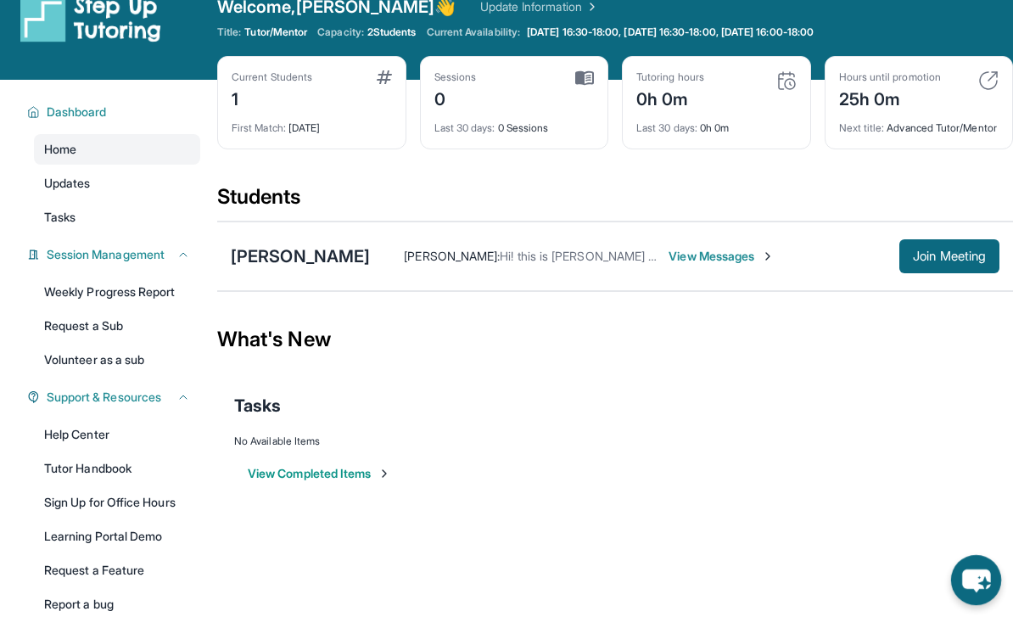
click at [982, 588] on icon "chat-button" at bounding box center [976, 580] width 28 height 23
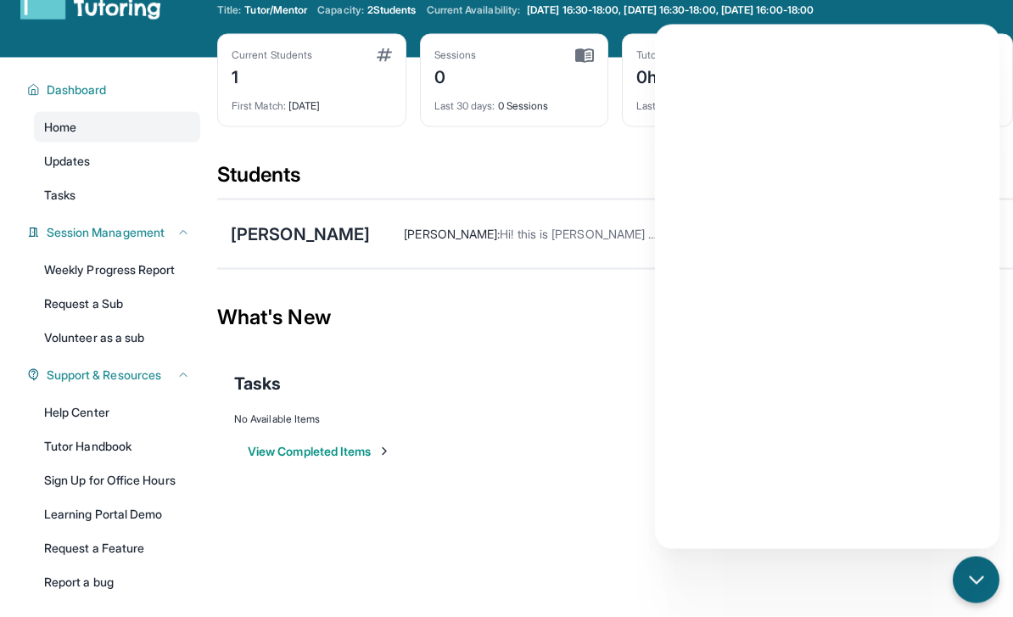
scroll to position [52, 0]
click at [119, 238] on span "Session Management" at bounding box center [106, 231] width 118 height 17
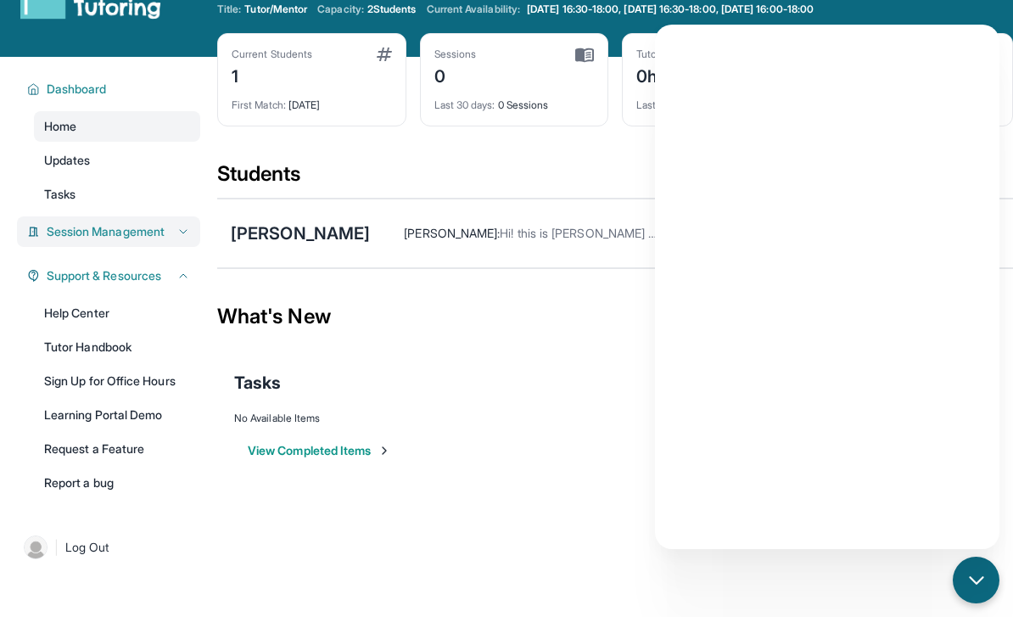
click at [119, 238] on span "Session Management" at bounding box center [106, 231] width 118 height 17
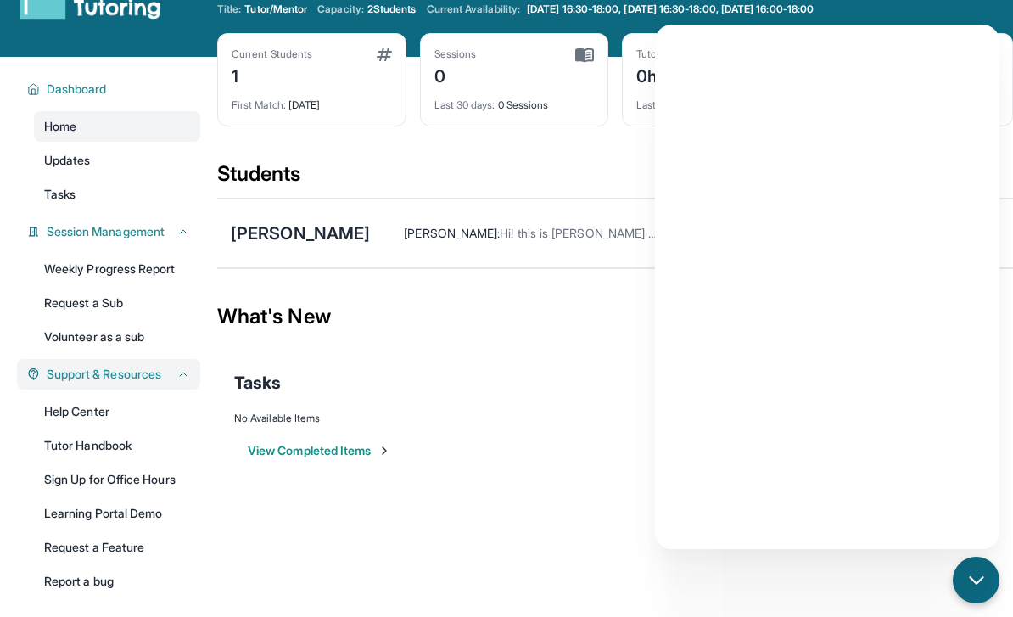
click at [137, 384] on div "Support & Resources" at bounding box center [108, 374] width 183 height 31
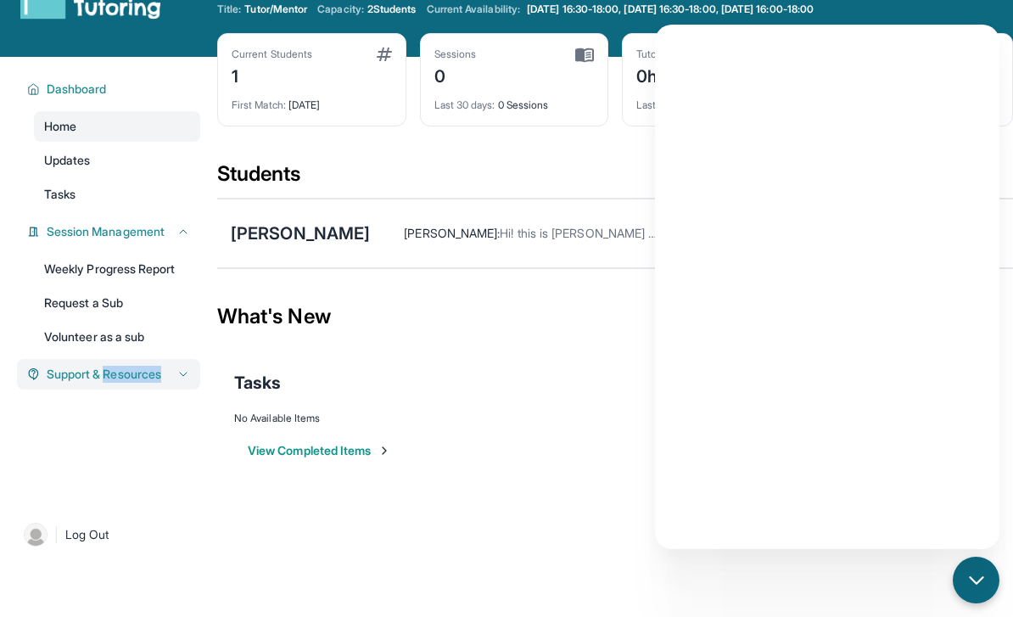
click at [137, 384] on div "Support & Resources" at bounding box center [108, 374] width 183 height 31
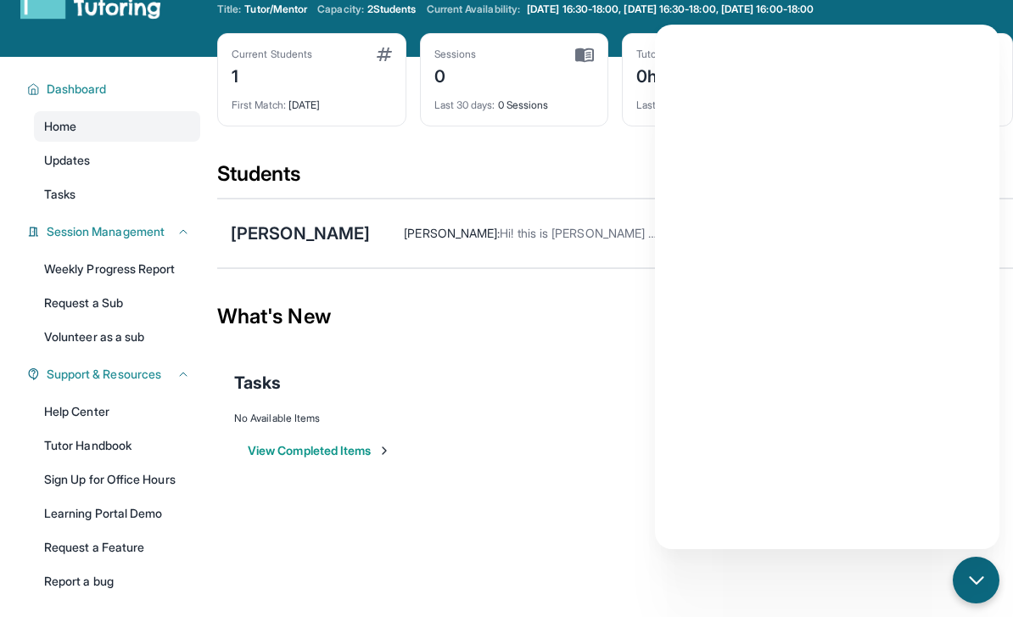
click at [317, 552] on div "Open sidebar Welcome, Esha 👋 Update Information Title: Tutor/Mentor Capacity: 2…" at bounding box center [506, 256] width 1013 height 617
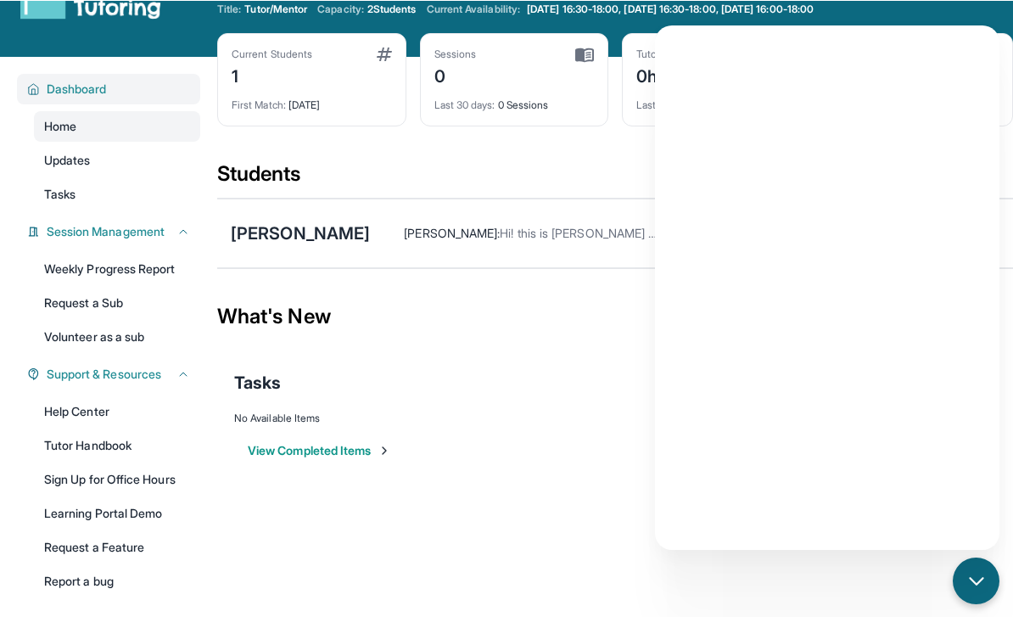
click at [97, 98] on div "Dashboard" at bounding box center [108, 88] width 183 height 31
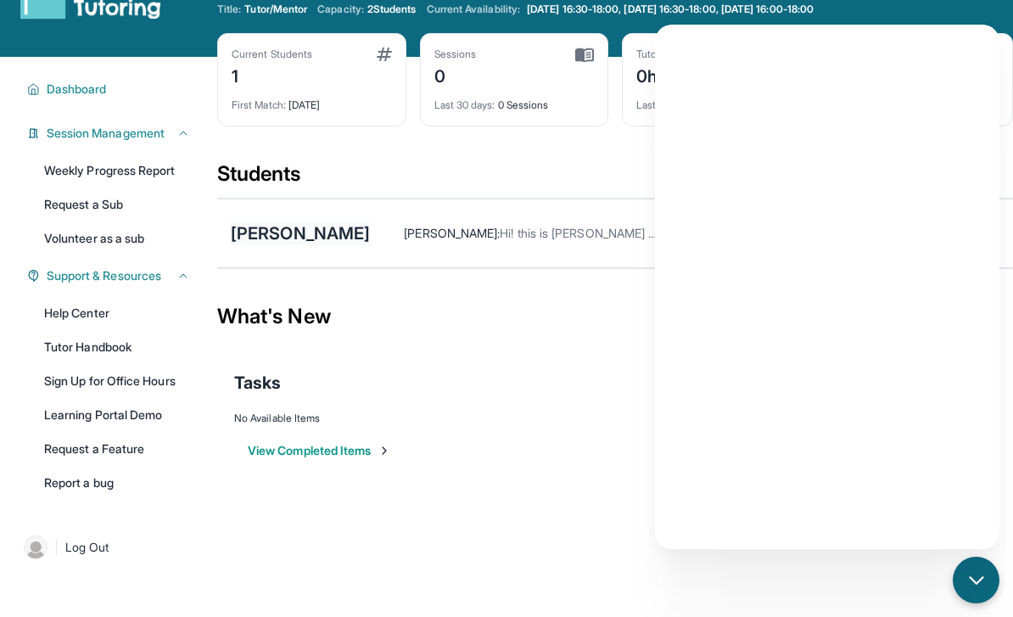
click at [278, 245] on div "Daniel Lee" at bounding box center [300, 233] width 139 height 24
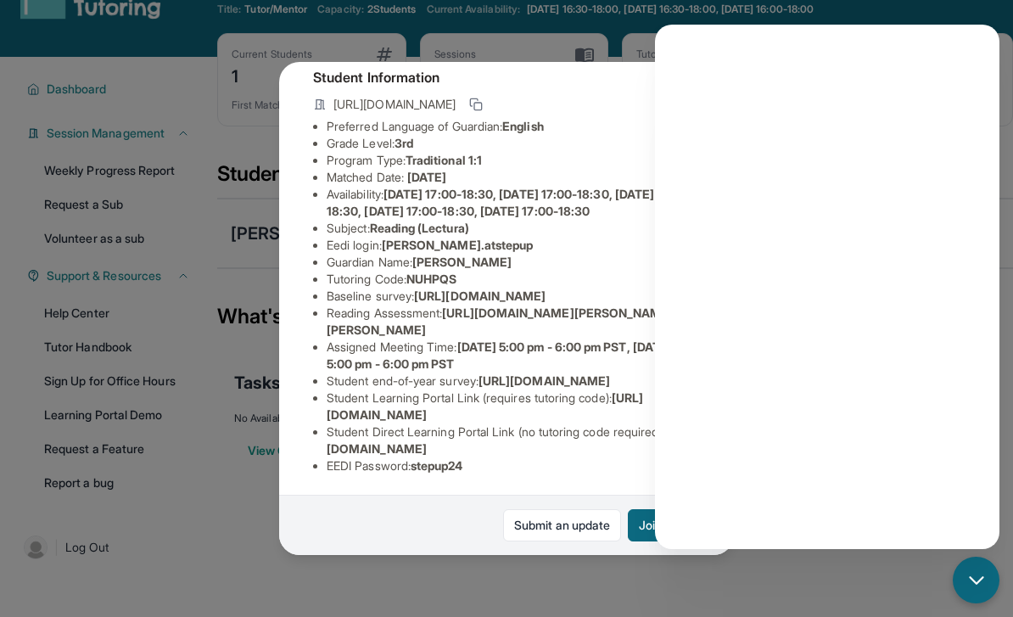
scroll to position [210, 0]
click at [979, 605] on div "chat-button" at bounding box center [976, 580] width 50 height 50
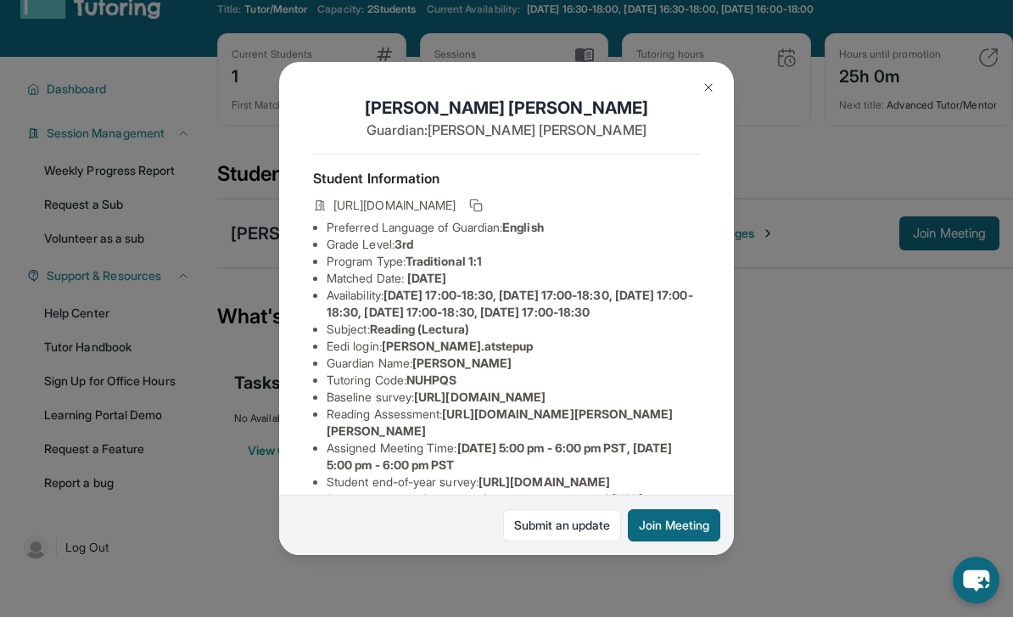
scroll to position [0, 0]
click at [486, 215] on button at bounding box center [476, 205] width 20 height 20
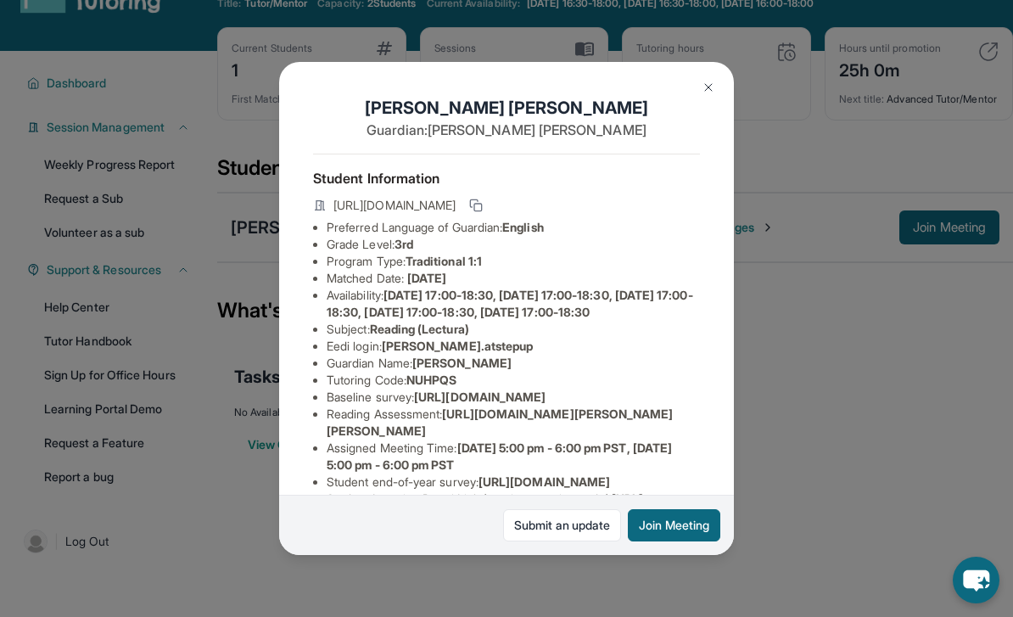
scroll to position [53, 0]
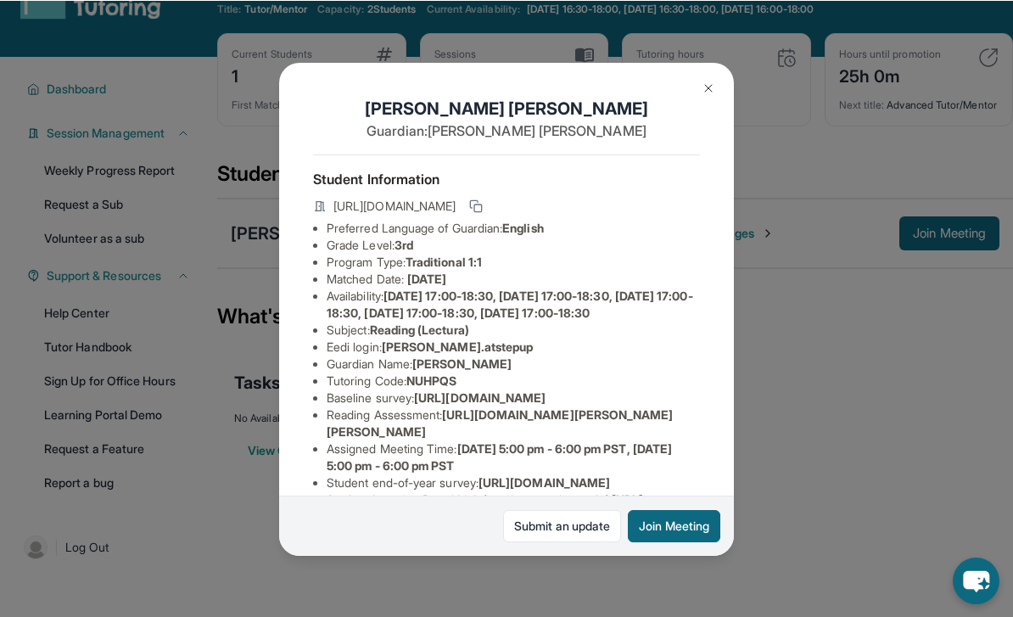
click at [703, 91] on img at bounding box center [709, 88] width 14 height 14
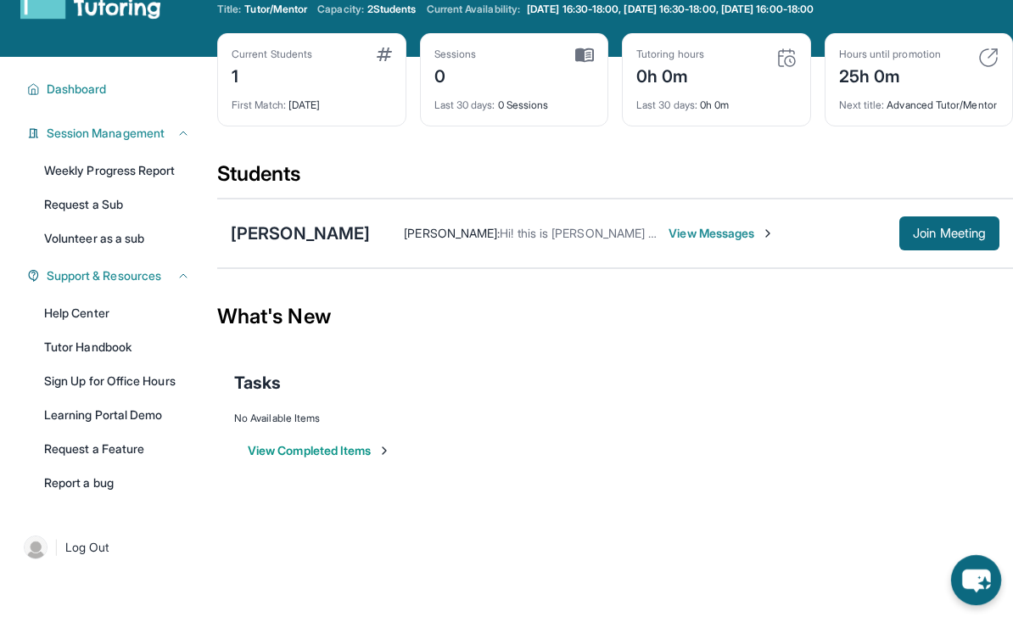
click at [975, 605] on icon "chat-button" at bounding box center [976, 580] width 50 height 50
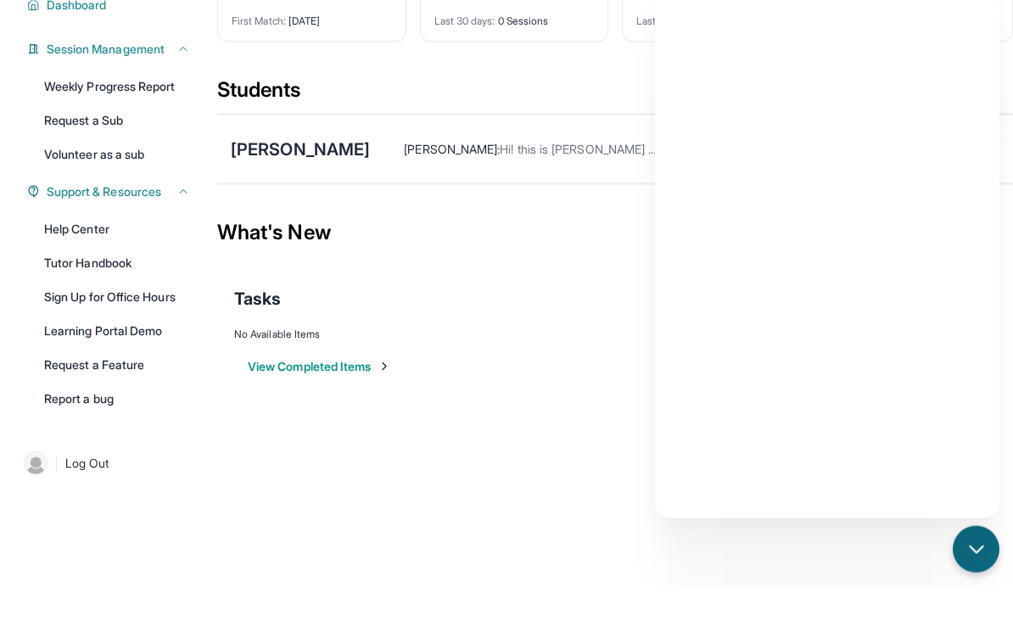
scroll to position [163, 0]
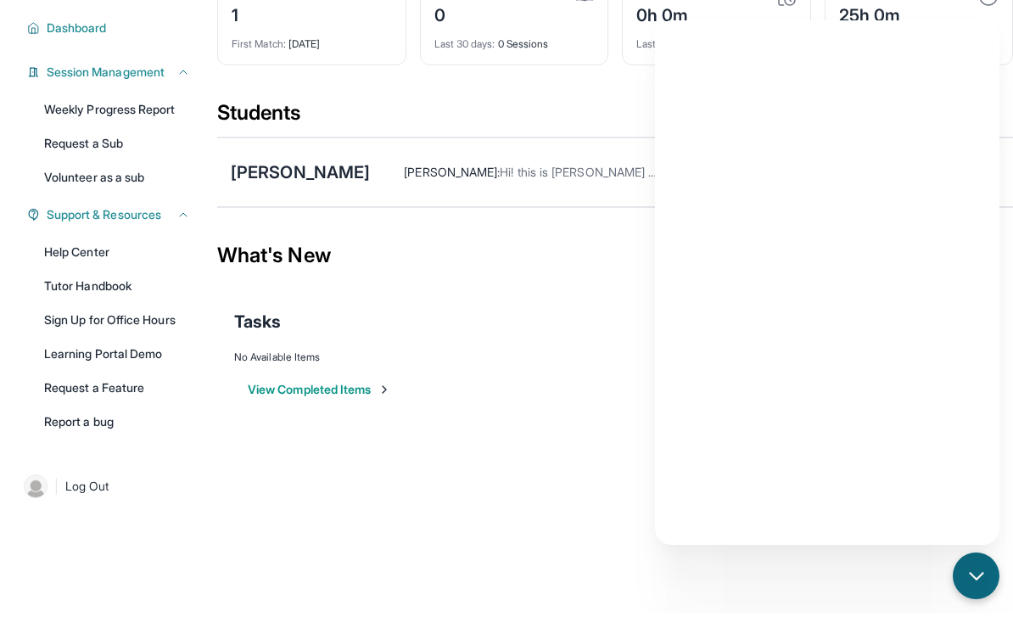
click at [982, 579] on icon "chat-button" at bounding box center [976, 580] width 20 height 20
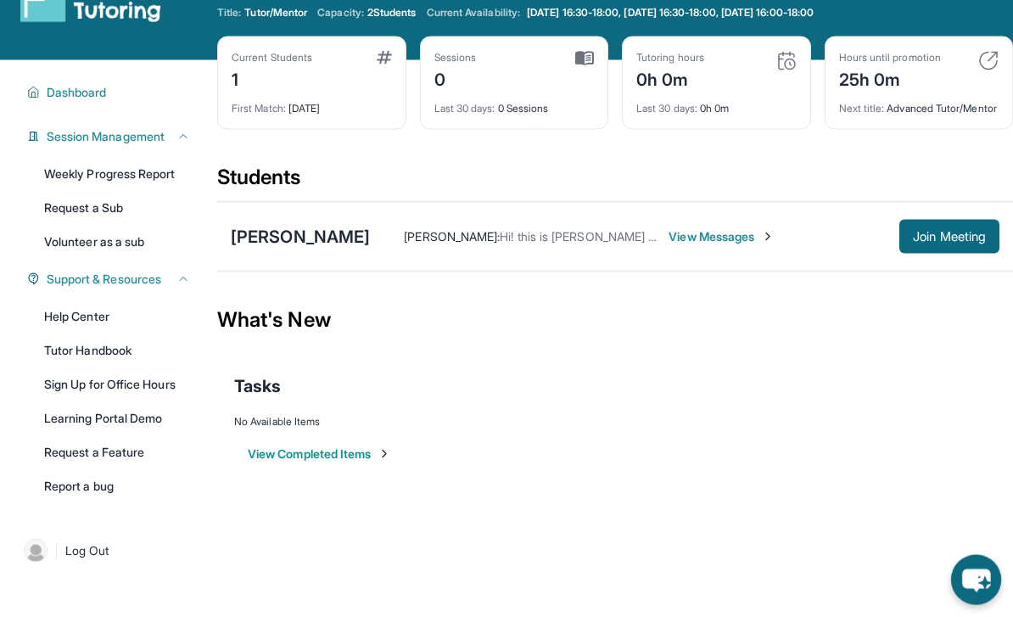
scroll to position [7, 0]
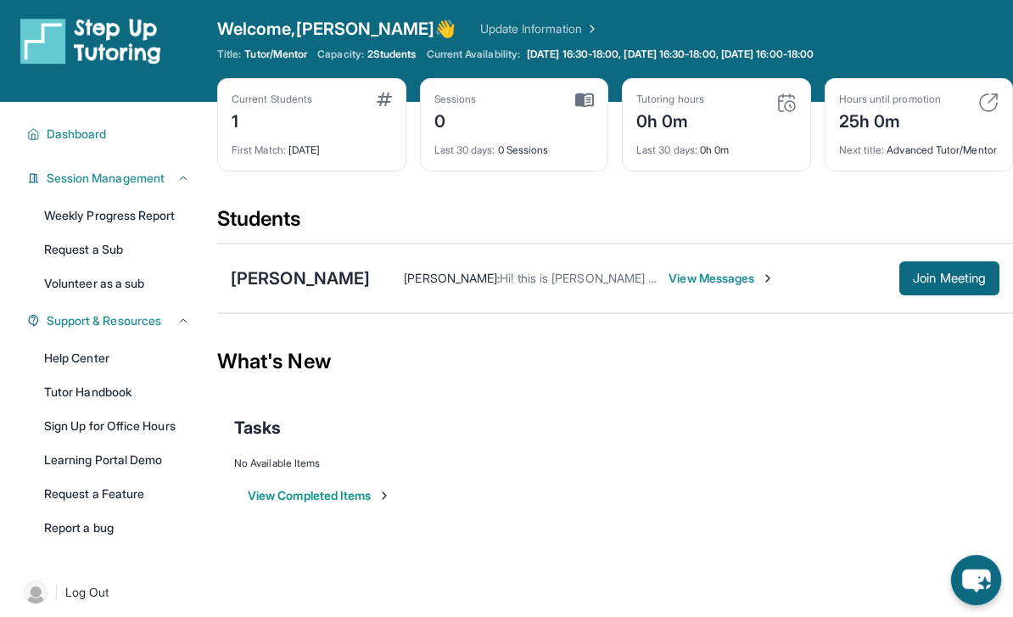
click at [982, 559] on icon "chat-button" at bounding box center [976, 580] width 50 height 50
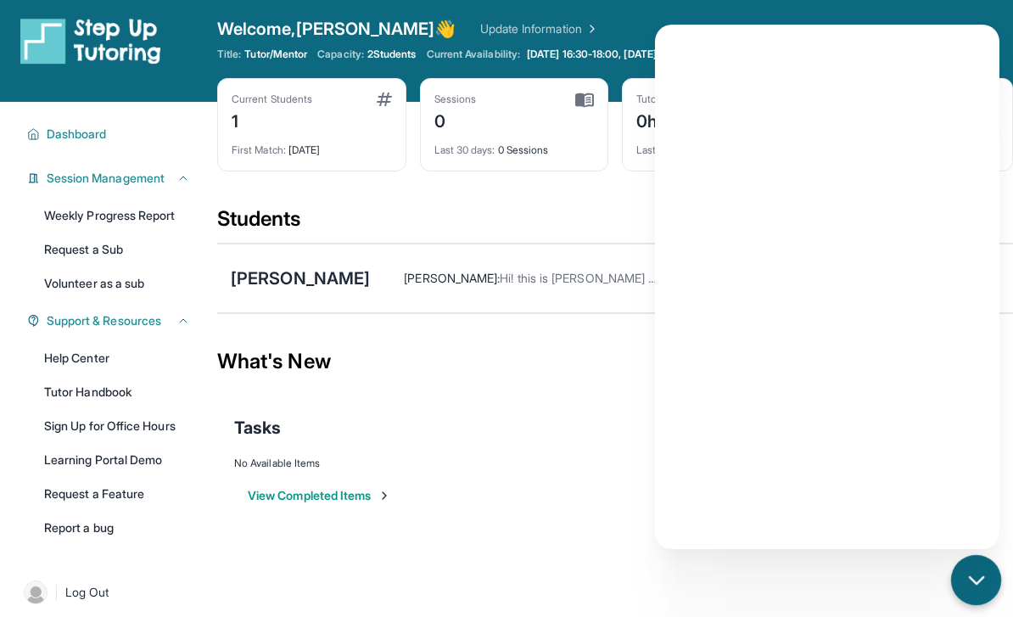
scroll to position [163, 0]
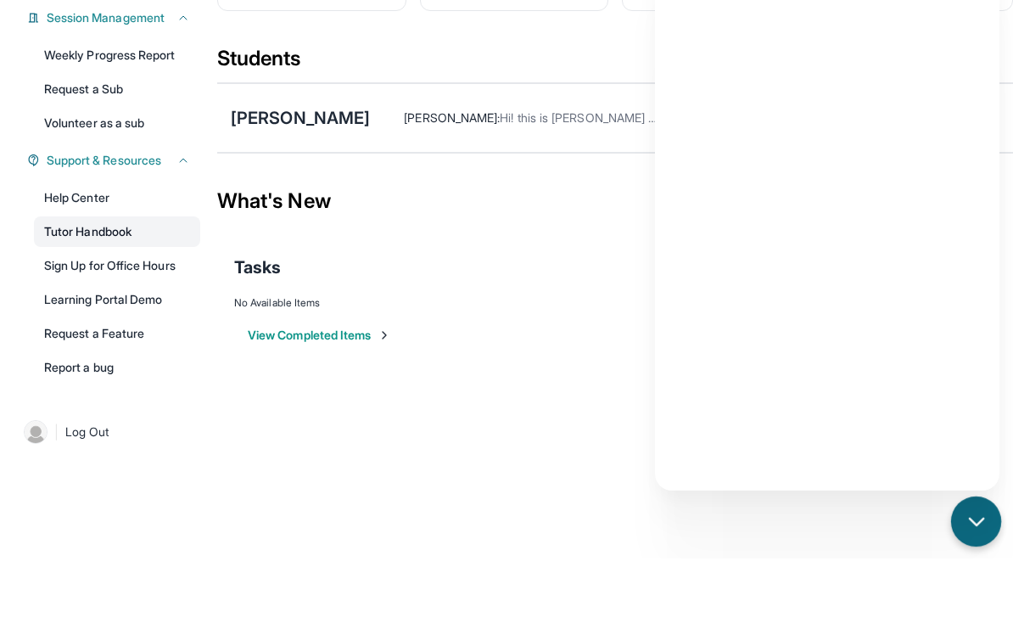
click at [66, 275] on link "Tutor Handbook" at bounding box center [117, 290] width 166 height 31
